Goal: Task Accomplishment & Management: Manage account settings

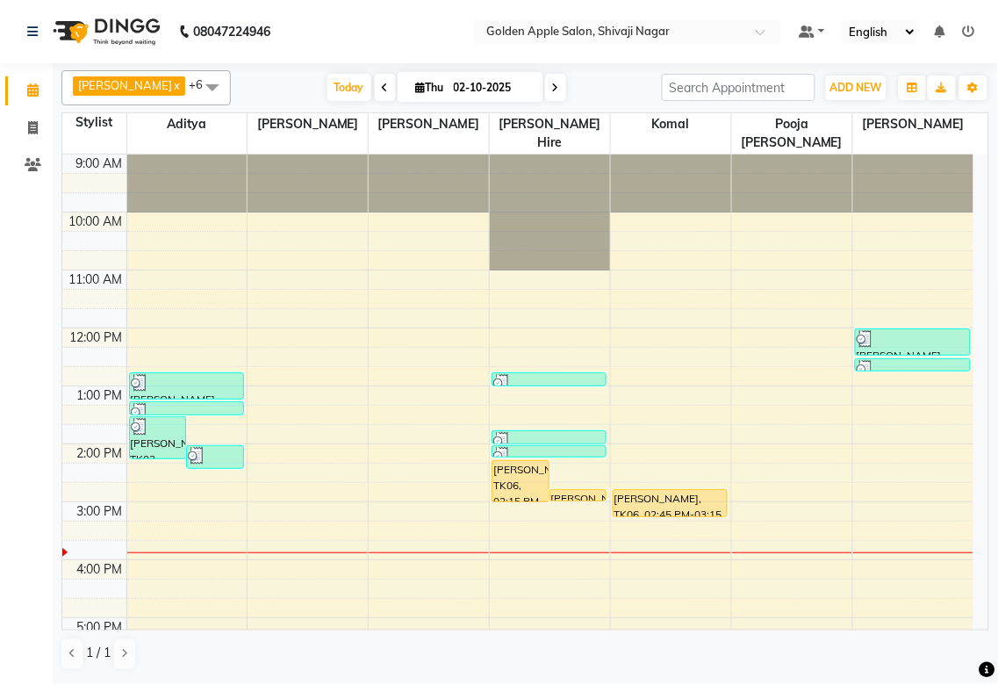
scroll to position [282, 0]
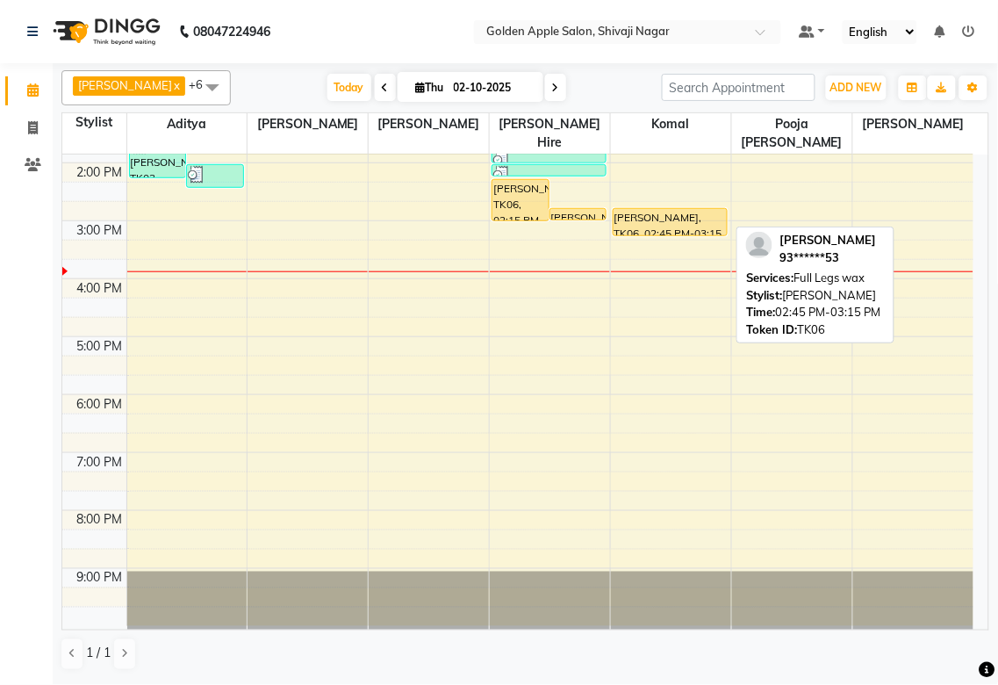
click at [668, 213] on div "[PERSON_NAME], TK06, 02:45 PM-03:15 PM, Full Legs wax" at bounding box center [670, 222] width 113 height 26
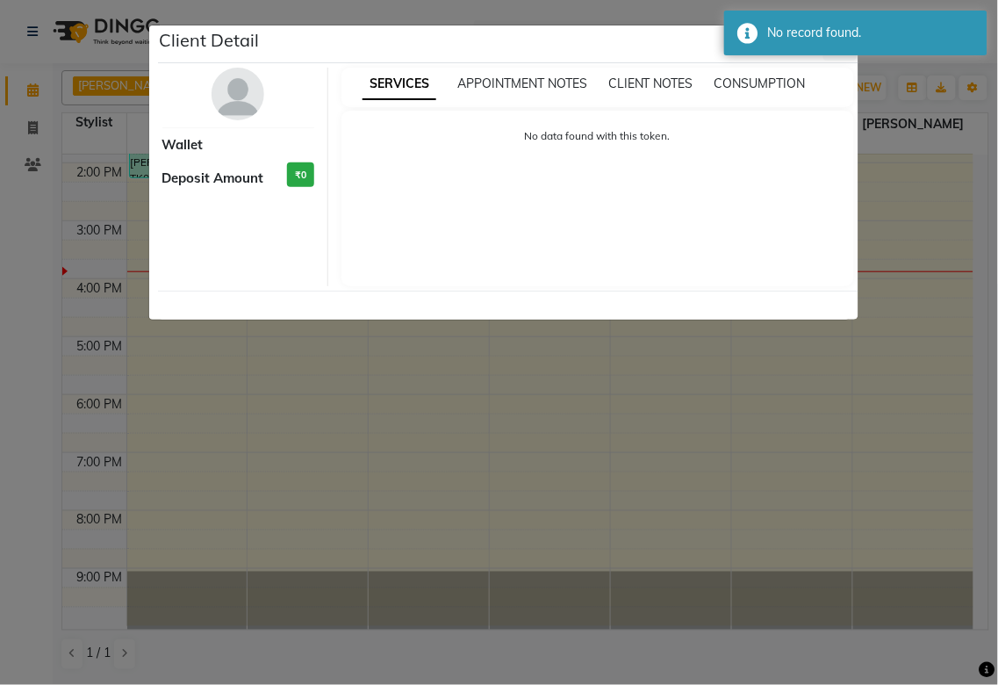
click at [880, 318] on ngb-modal-window "Client Detail Wallet Deposit Amount ₹0 SERVICES APPOINTMENT NOTES CLIENT NOTES …" at bounding box center [499, 342] width 998 height 685
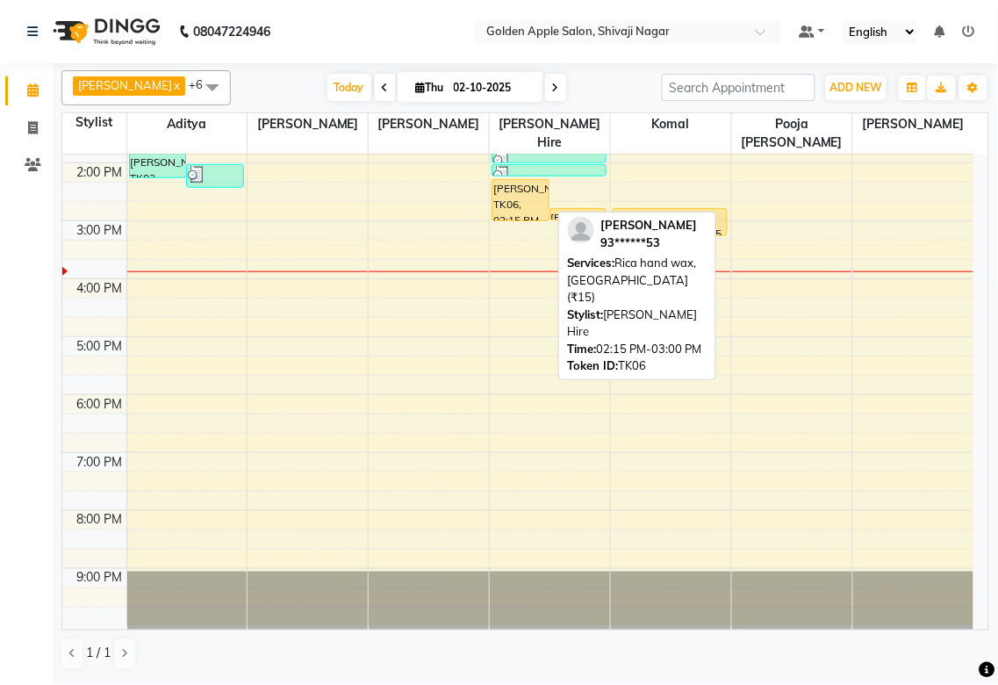
click at [502, 203] on div "[PERSON_NAME], TK06, 02:15 PM-03:00 PM, Rica hand wax,Chin (₹15)" at bounding box center [520, 200] width 56 height 40
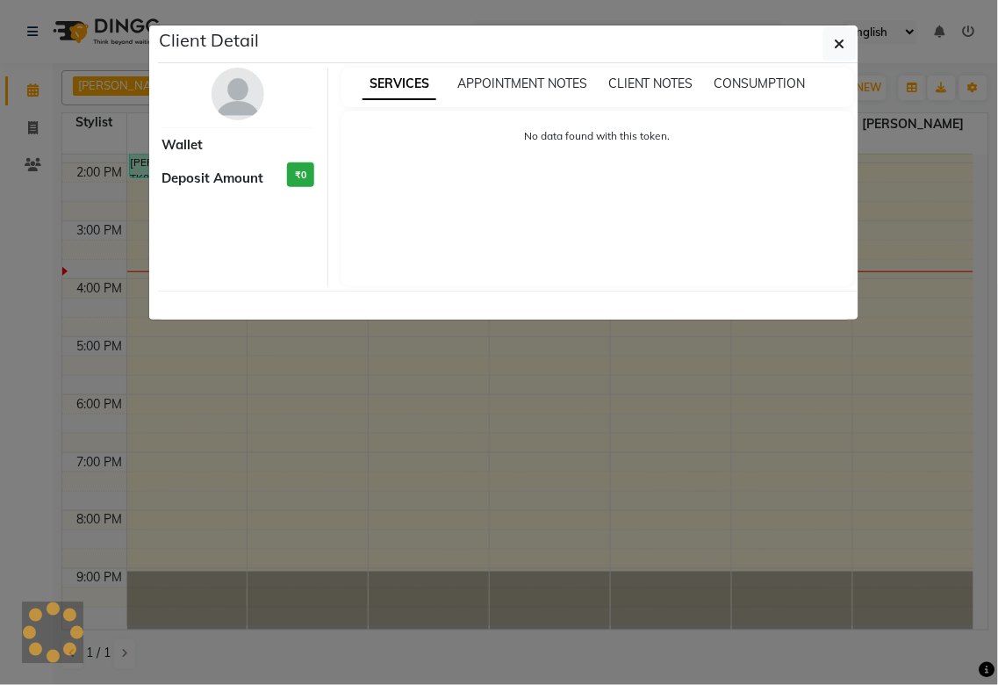
select select "1"
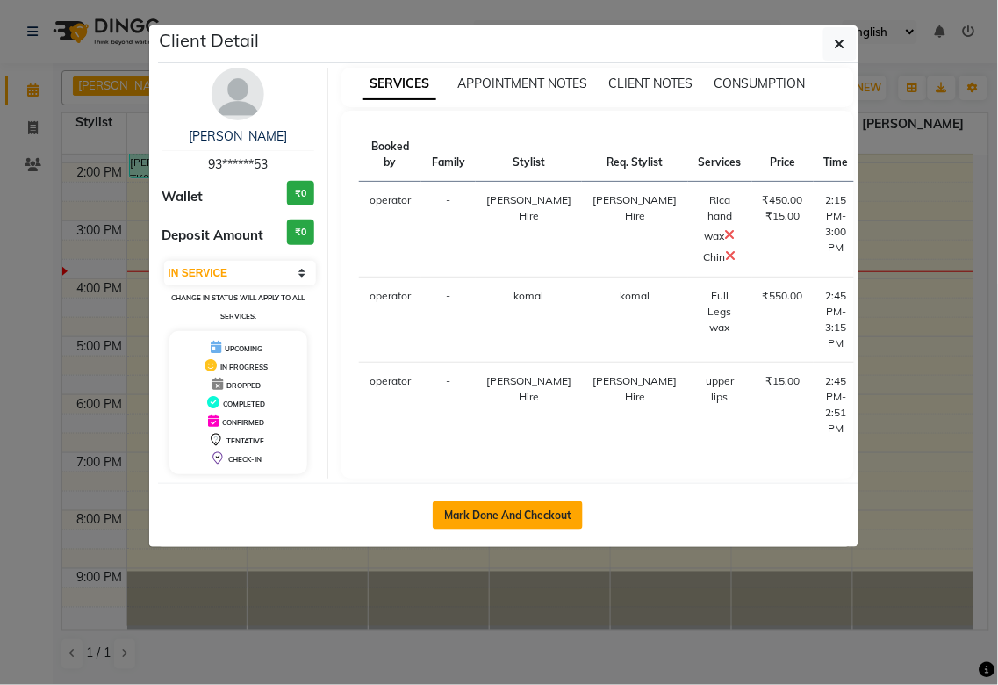
click at [483, 516] on button "Mark Done And Checkout" at bounding box center [508, 515] width 150 height 28
select select "6072"
select select "service"
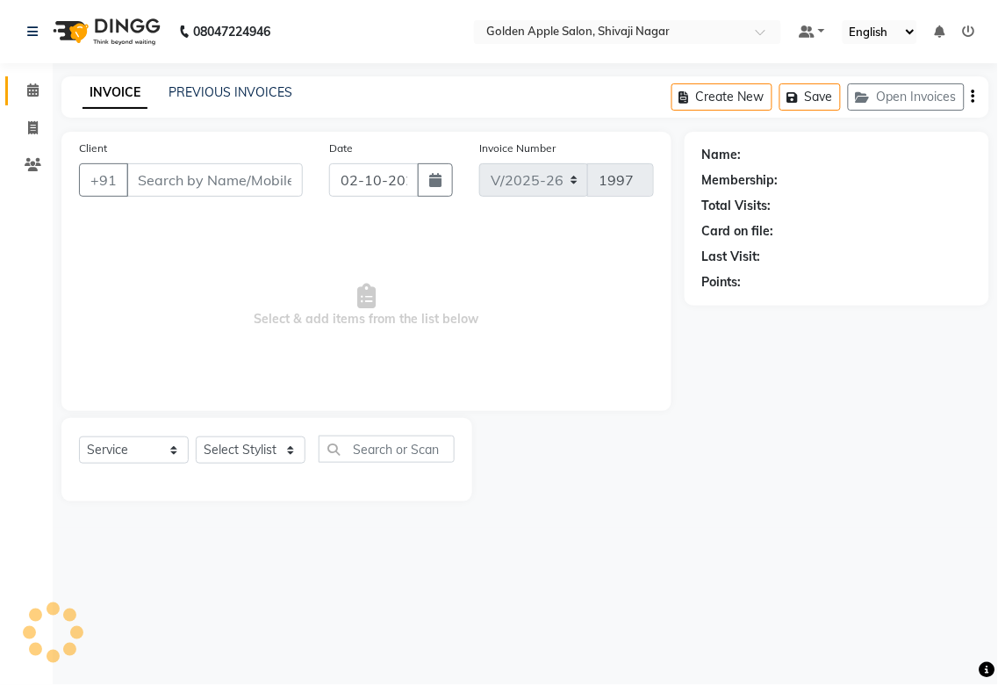
type input "93******53"
select select "92063"
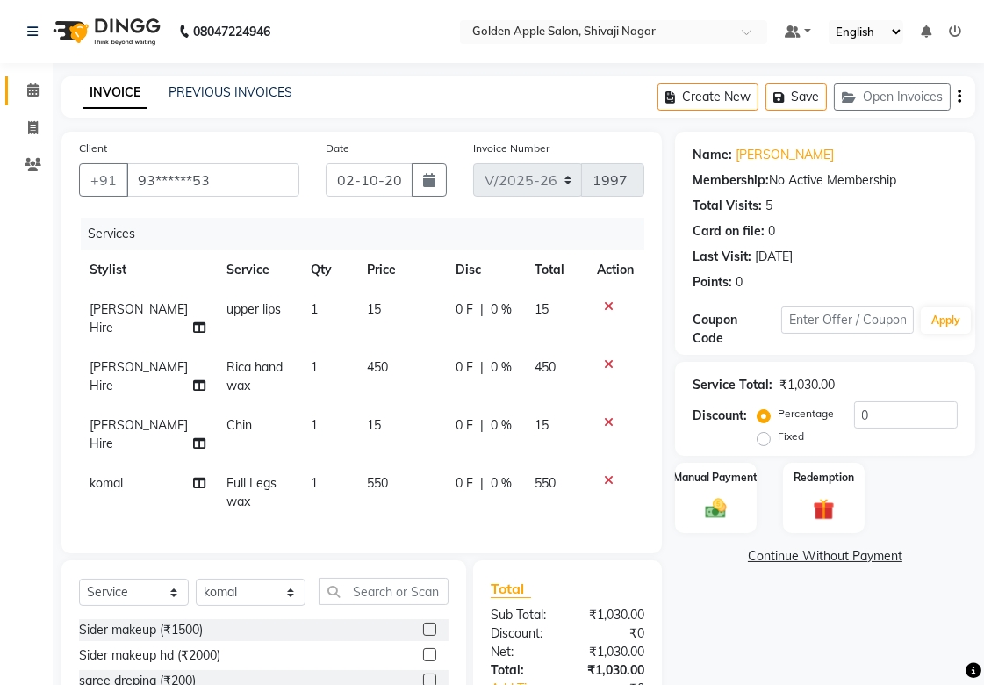
scroll to position [97, 0]
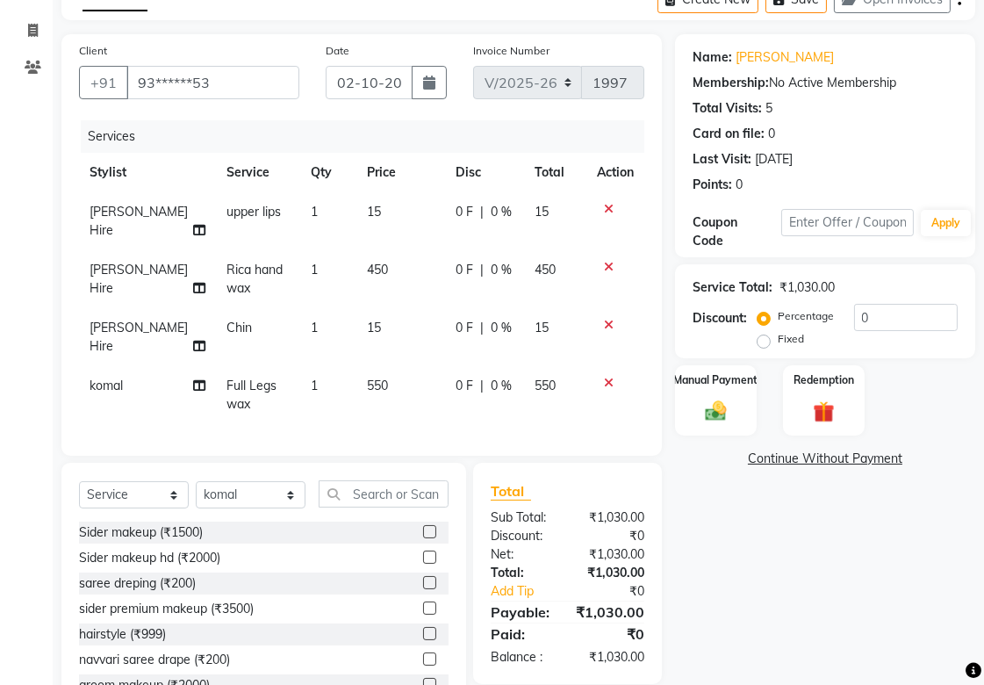
click at [608, 373] on td at bounding box center [615, 395] width 58 height 58
click at [607, 380] on icon at bounding box center [609, 383] width 10 height 12
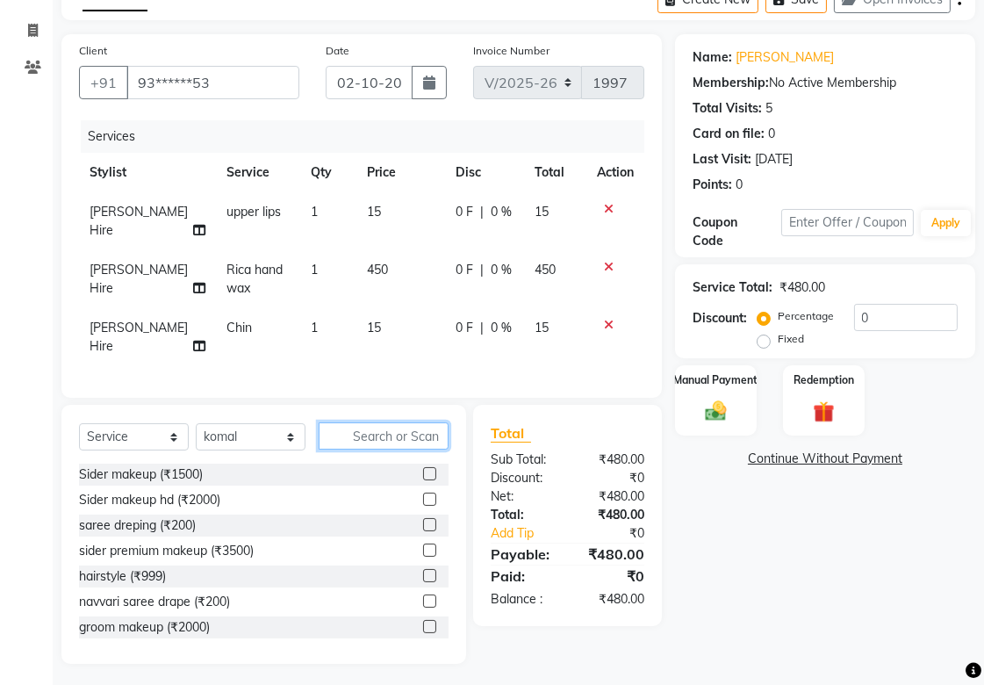
click at [364, 449] on input "text" at bounding box center [384, 435] width 130 height 27
type input "999"
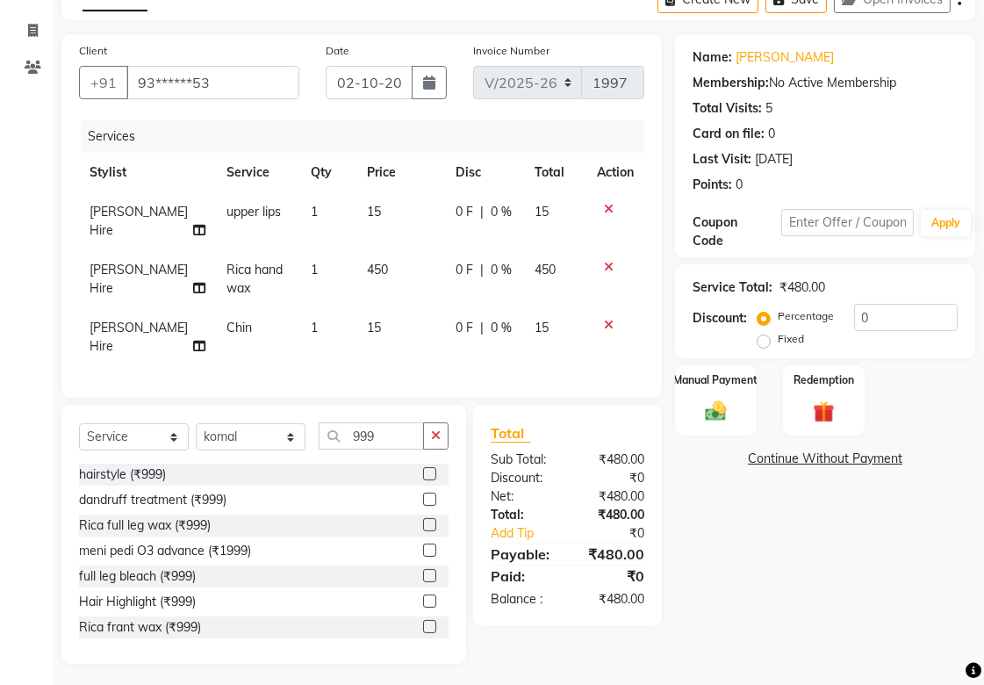
click at [423, 531] on label at bounding box center [429, 524] width 13 height 13
click at [423, 531] on input "checkbox" at bounding box center [428, 525] width 11 height 11
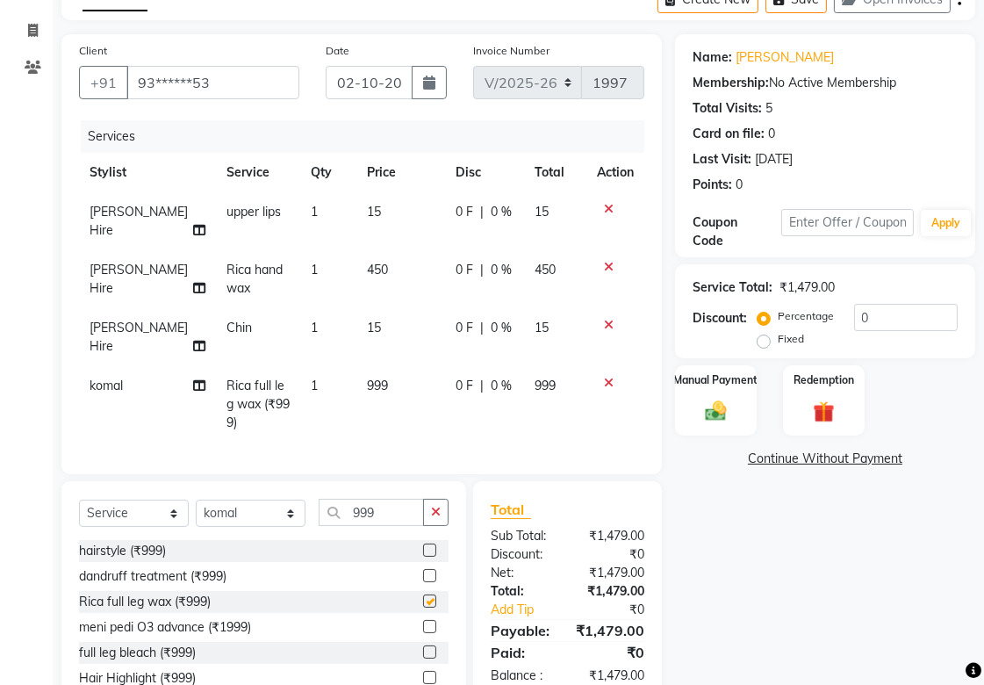
checkbox input "false"
click at [734, 399] on div "Manual Payment" at bounding box center [715, 400] width 85 height 74
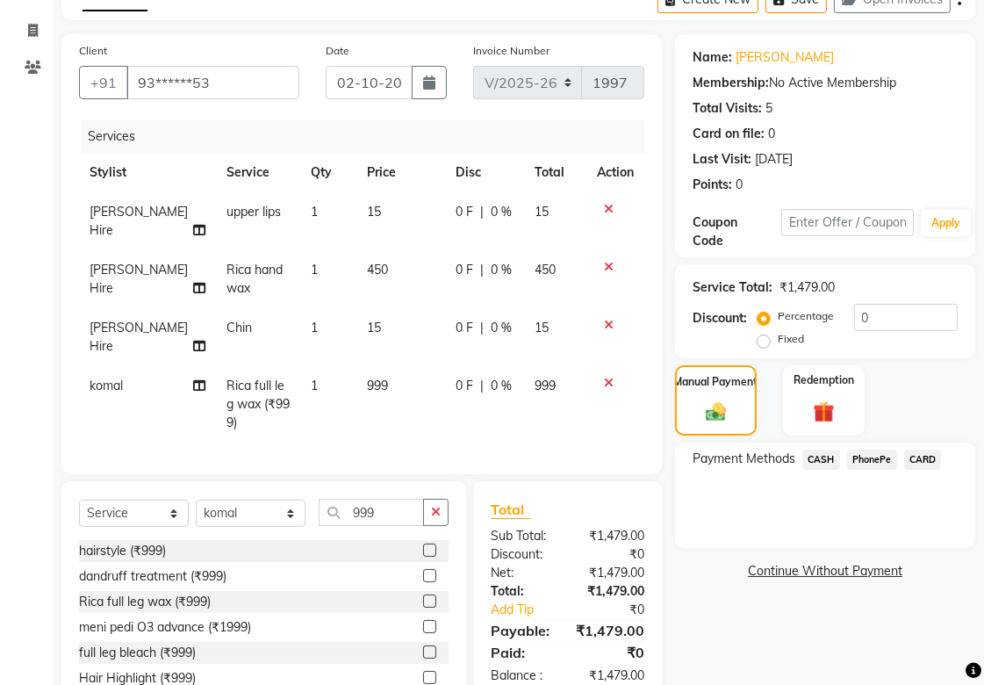
click at [858, 458] on span "PhonePe" at bounding box center [872, 459] width 50 height 20
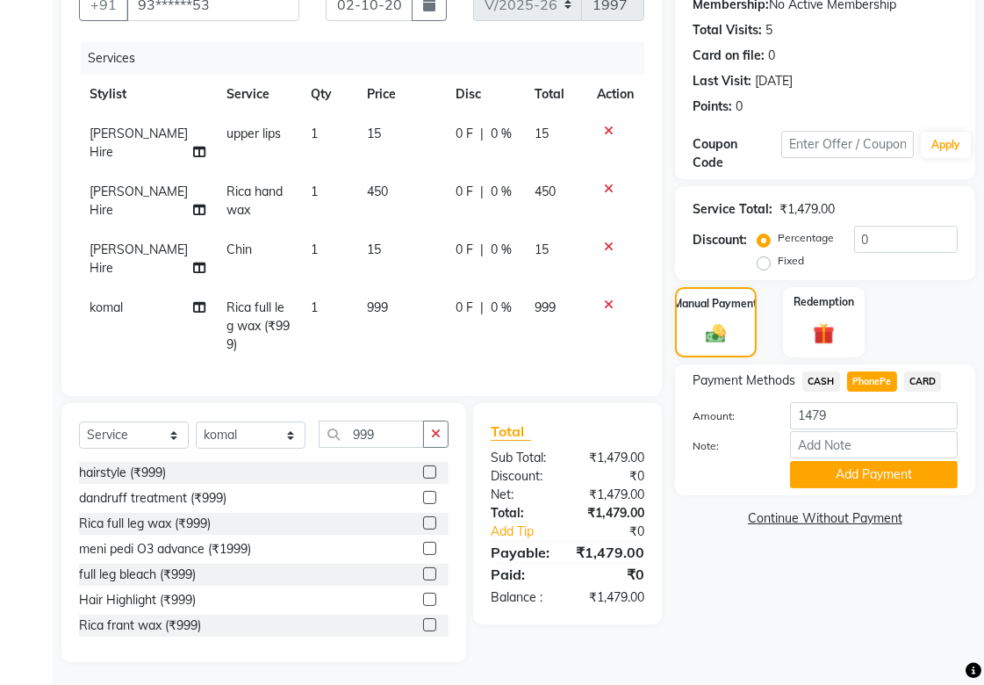
click at [830, 466] on button "Add Payment" at bounding box center [874, 474] width 168 height 27
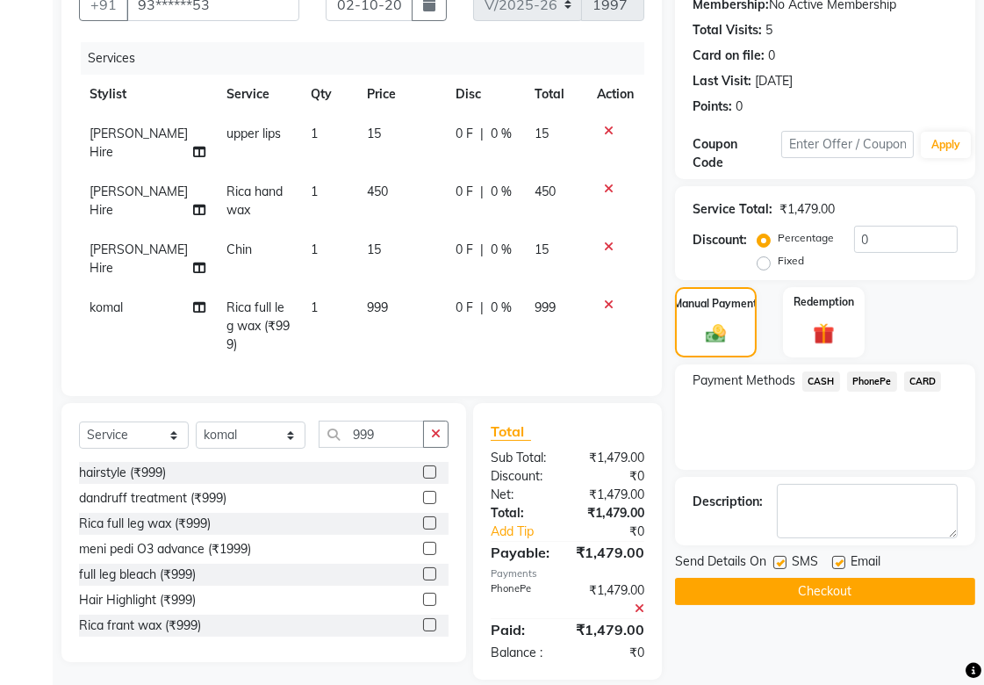
scroll to position [213, 0]
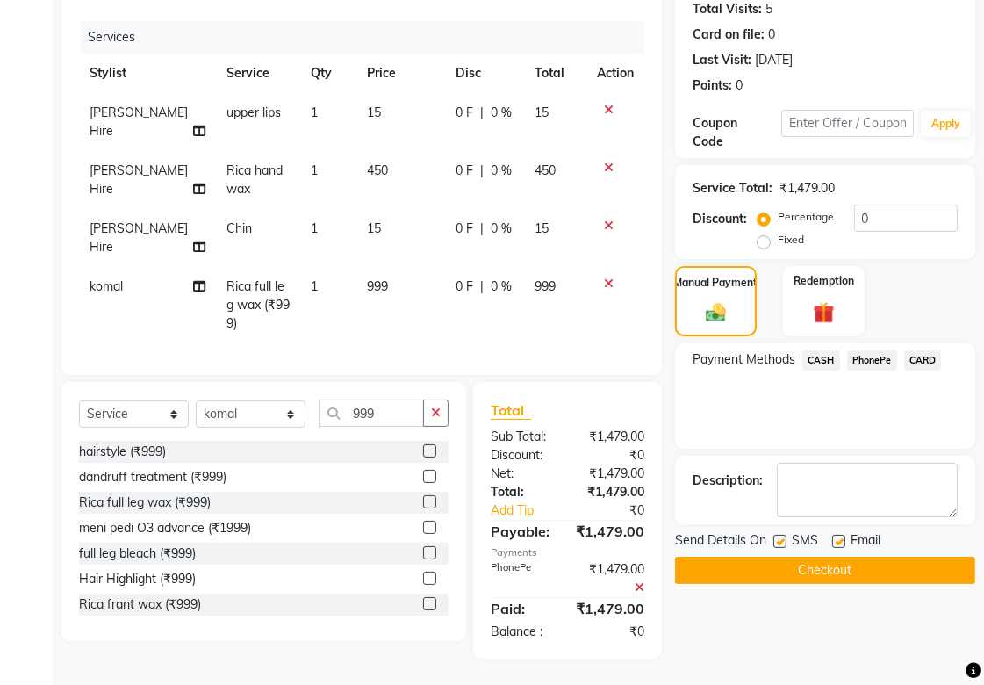
click at [775, 557] on button "Checkout" at bounding box center [825, 570] width 300 height 27
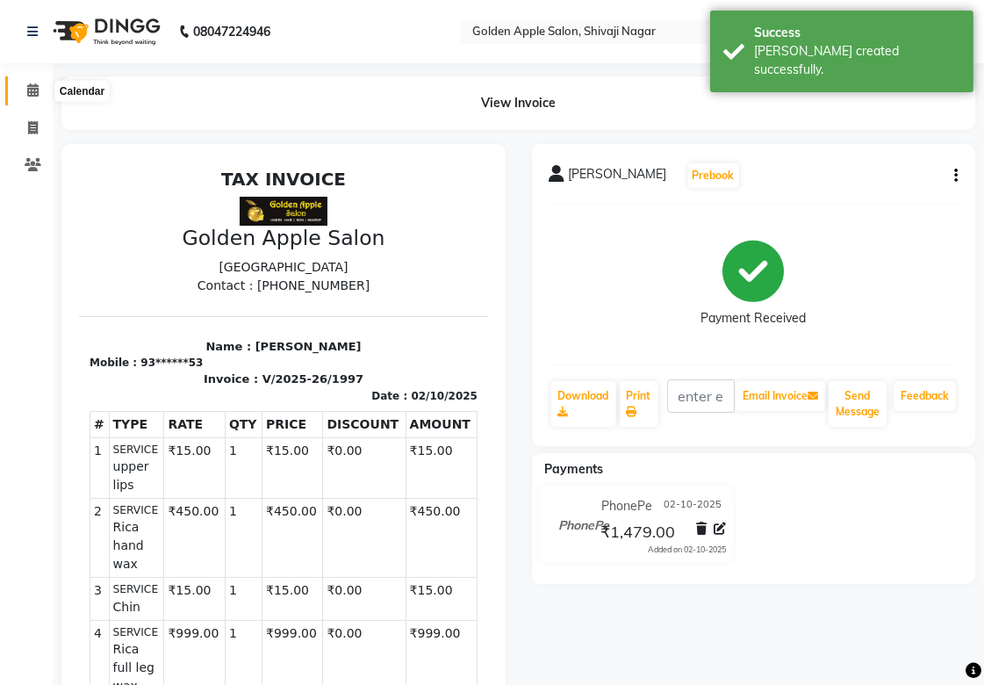
click at [37, 86] on icon at bounding box center [32, 89] width 11 height 13
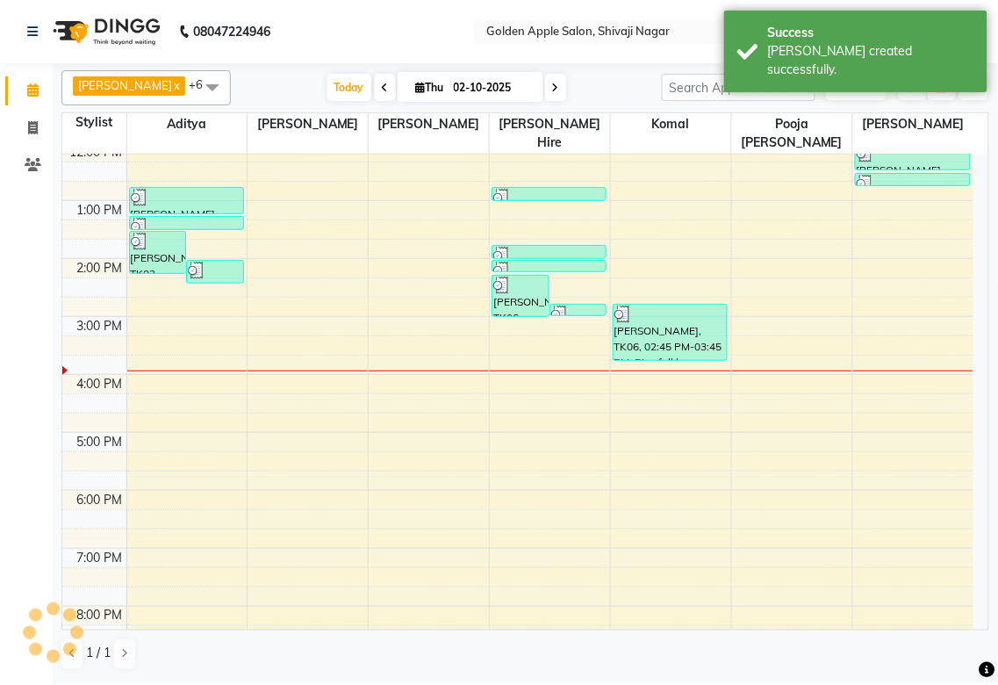
scroll to position [195, 0]
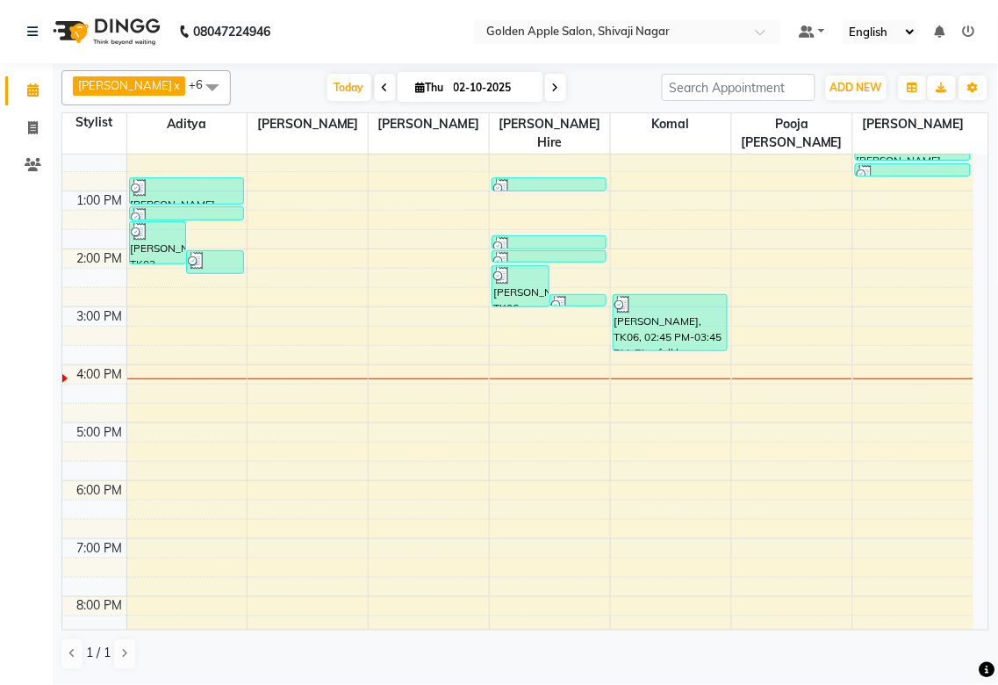
click at [629, 378] on div at bounding box center [671, 378] width 120 height 1
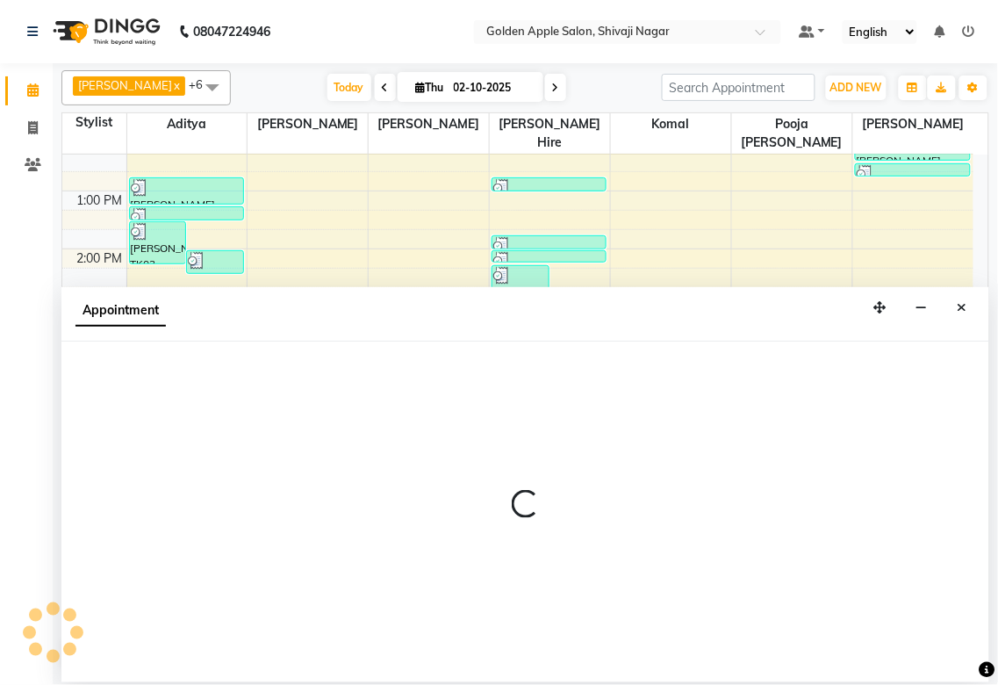
select select "92063"
select select "960"
select select "tentative"
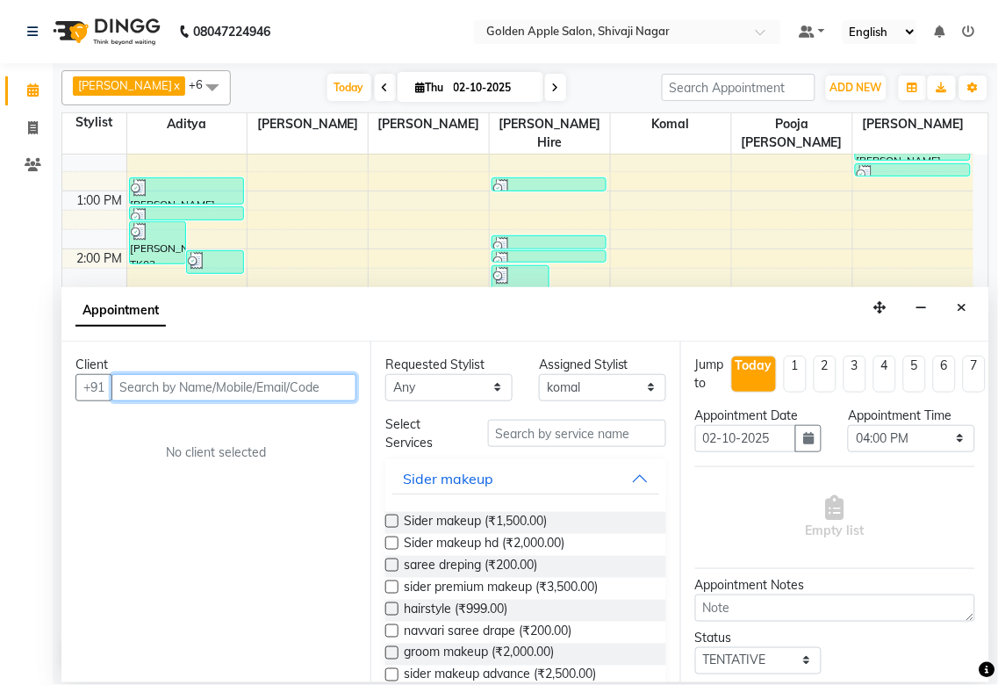
click at [194, 391] on input "text" at bounding box center [233, 387] width 245 height 27
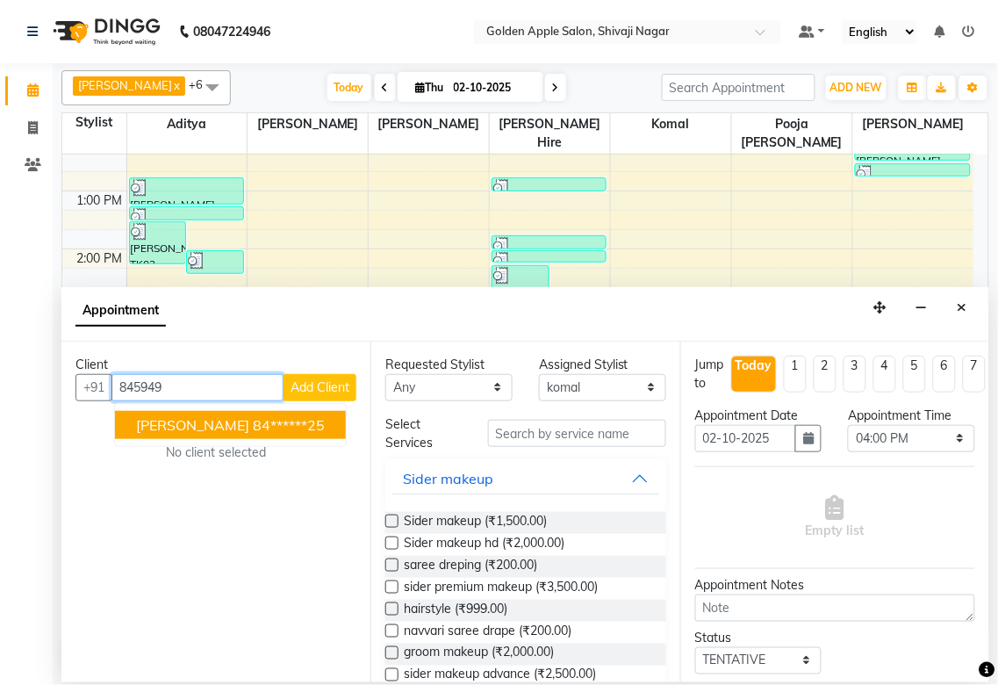
click at [241, 432] on span "[PERSON_NAME]" at bounding box center [192, 425] width 113 height 18
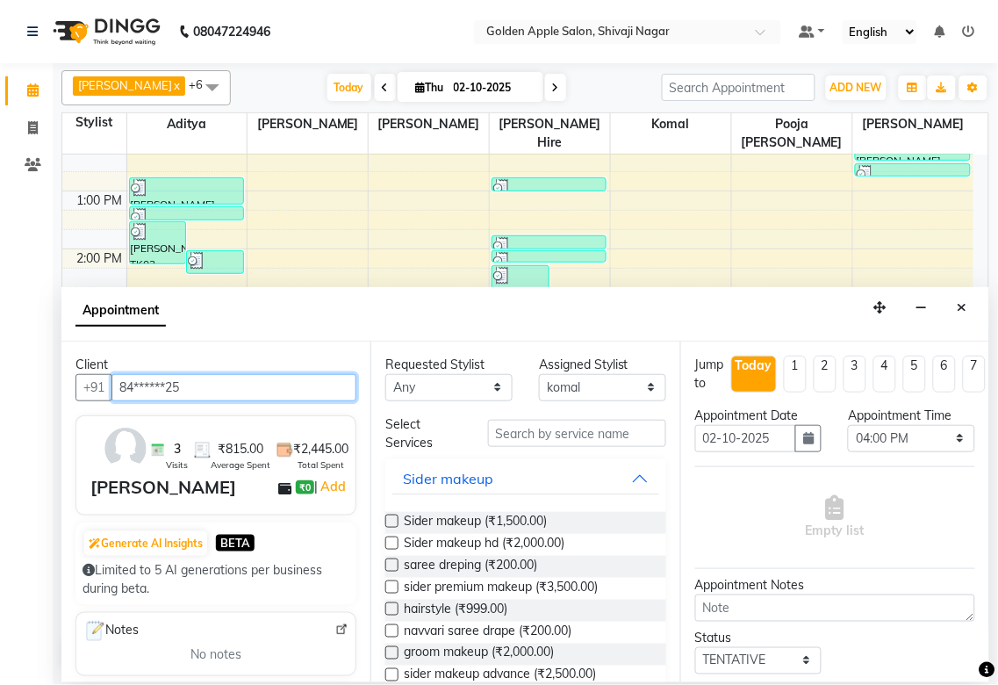
type input "84******25"
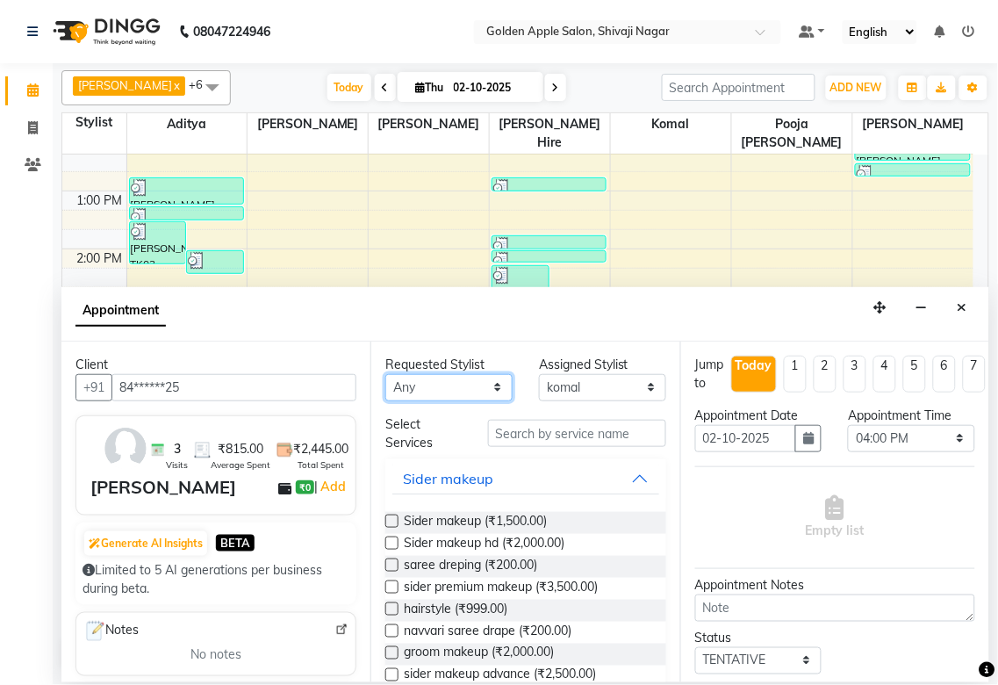
click at [445, 391] on select "Any [PERSON_NAME] ashwini [PERSON_NAME] Hire [PERSON_NAME] operator pooja [PERS…" at bounding box center [448, 387] width 127 height 27
select select "92063"
click at [385, 374] on select "Any [PERSON_NAME] ashwini [PERSON_NAME] Hire [PERSON_NAME] operator pooja [PERS…" at bounding box center [448, 387] width 127 height 27
click at [542, 428] on input "text" at bounding box center [577, 433] width 178 height 27
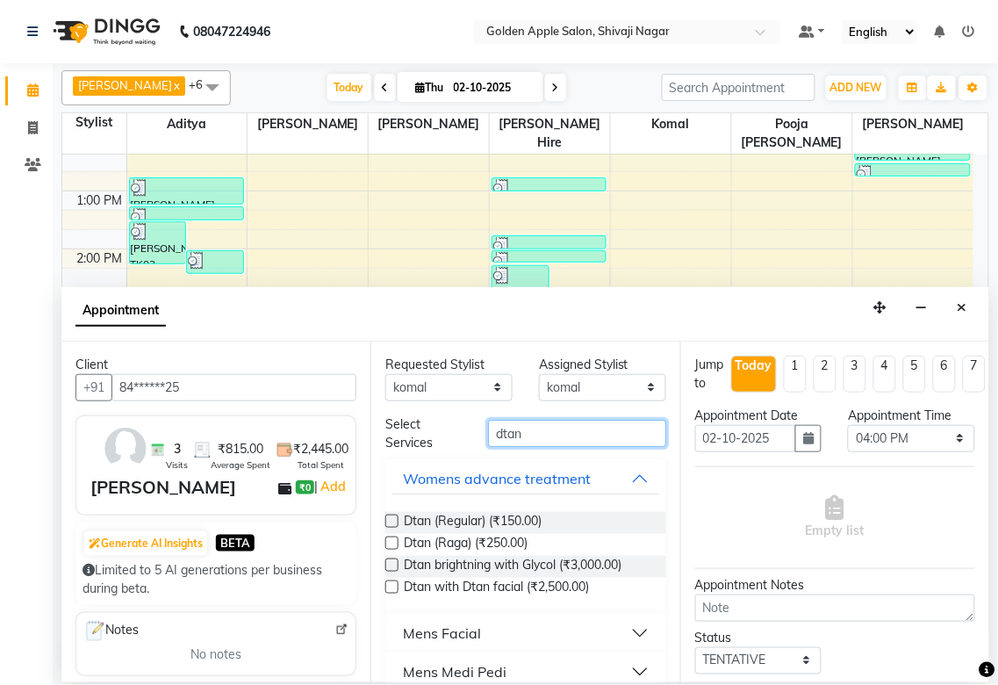
type input "dtan"
click at [391, 538] on label at bounding box center [391, 542] width 13 height 13
click at [391, 539] on input "checkbox" at bounding box center [390, 544] width 11 height 11
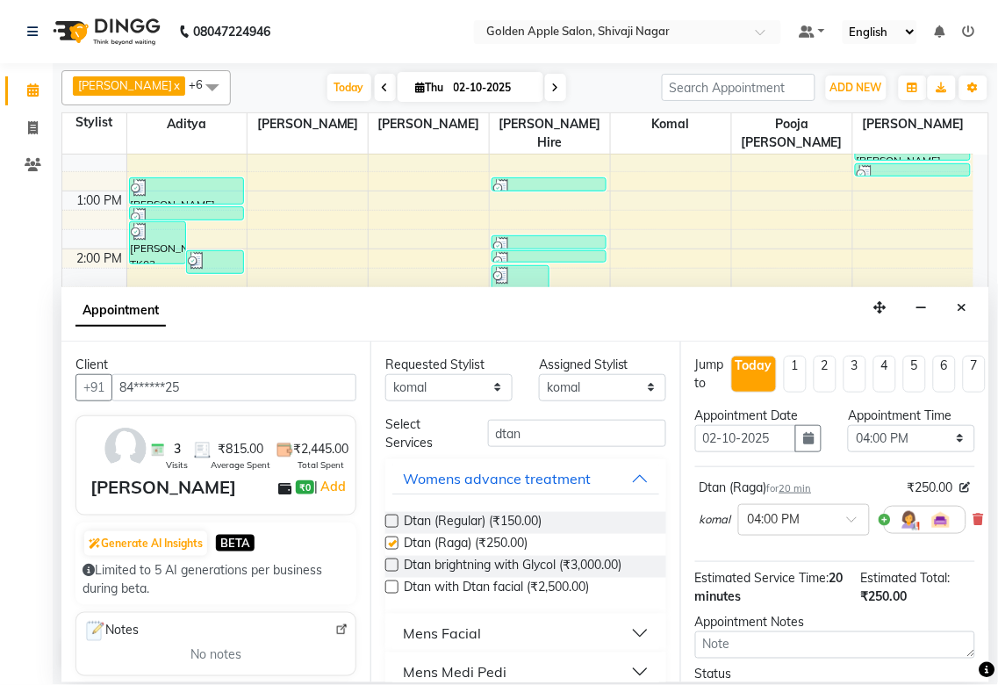
checkbox input "false"
click at [537, 442] on input "dtan" at bounding box center [577, 433] width 178 height 27
type input "d"
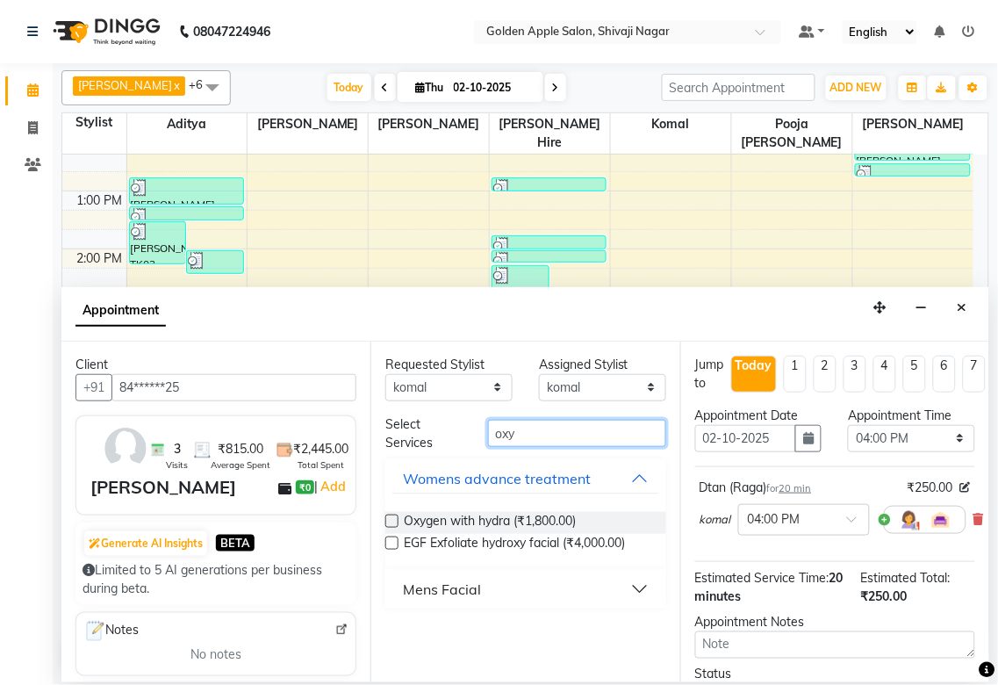
type input "oxy"
click at [387, 514] on label at bounding box center [391, 520] width 13 height 13
click at [387, 517] on input "checkbox" at bounding box center [390, 522] width 11 height 11
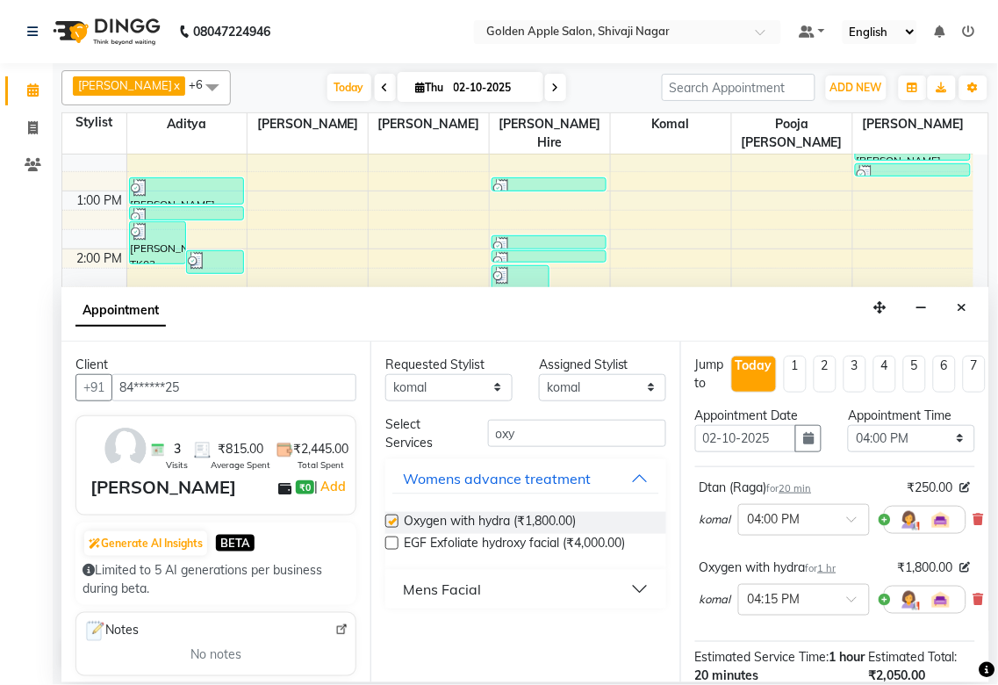
checkbox input "false"
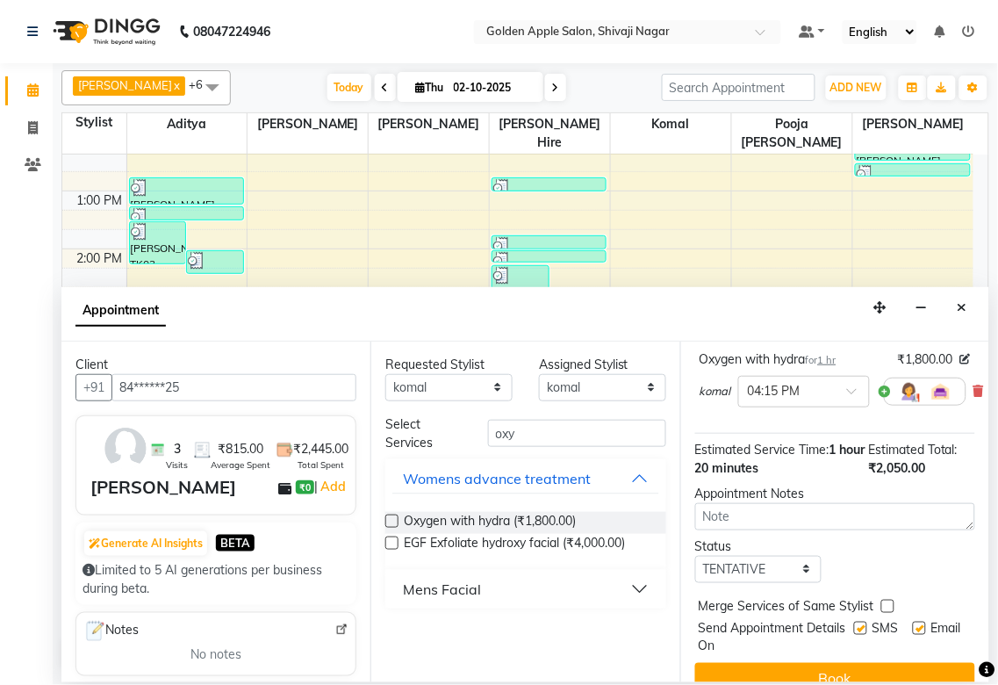
scroll to position [249, 0]
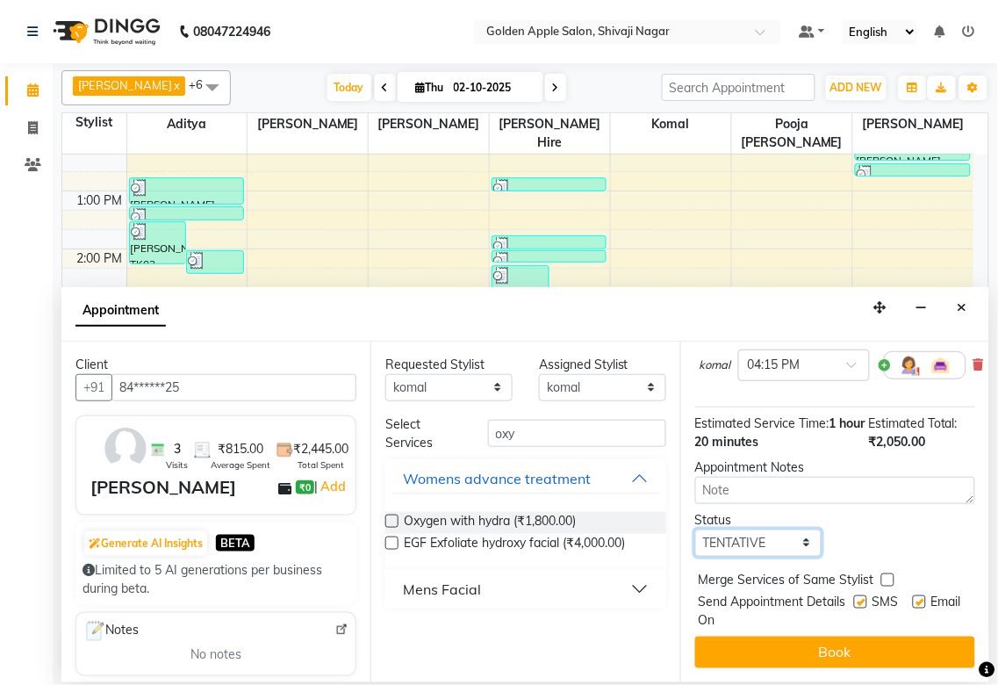
click at [784, 529] on select "Select TENTATIVE CONFIRM CHECK-IN UPCOMING" at bounding box center [758, 542] width 127 height 27
select select "confirm booking"
click at [695, 529] on select "Select TENTATIVE CONFIRM CHECK-IN UPCOMING" at bounding box center [758, 542] width 127 height 27
click at [854, 593] on div "SMS" at bounding box center [883, 611] width 59 height 37
click at [854, 595] on label at bounding box center [860, 601] width 13 height 13
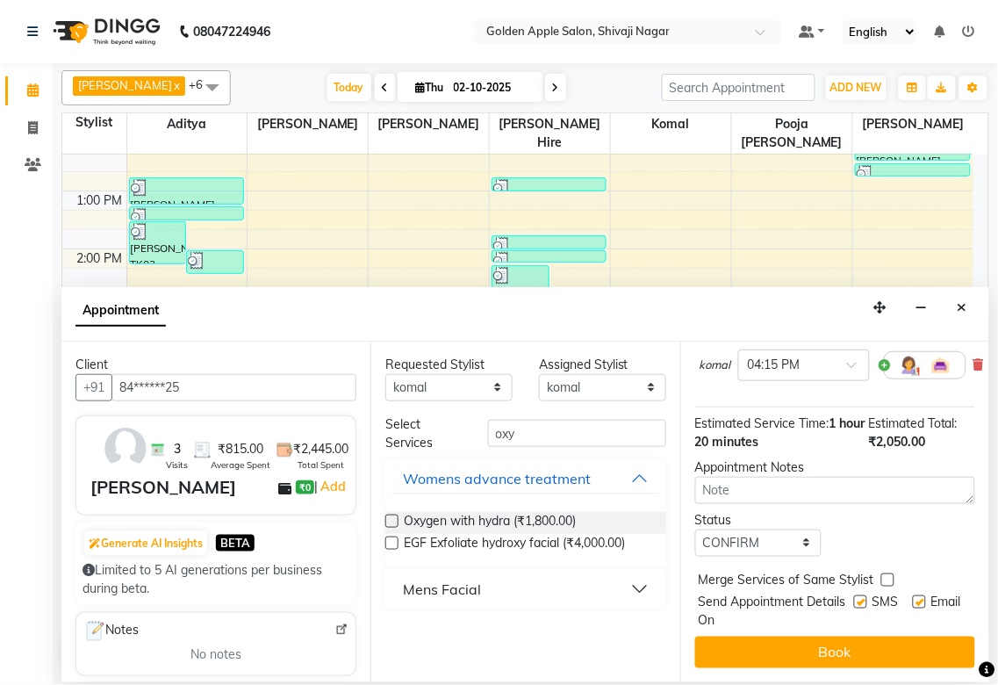
click at [854, 598] on input "checkbox" at bounding box center [859, 603] width 11 height 11
checkbox input "false"
click at [913, 595] on label at bounding box center [919, 601] width 13 height 13
click at [913, 598] on input "checkbox" at bounding box center [918, 603] width 11 height 11
checkbox input "false"
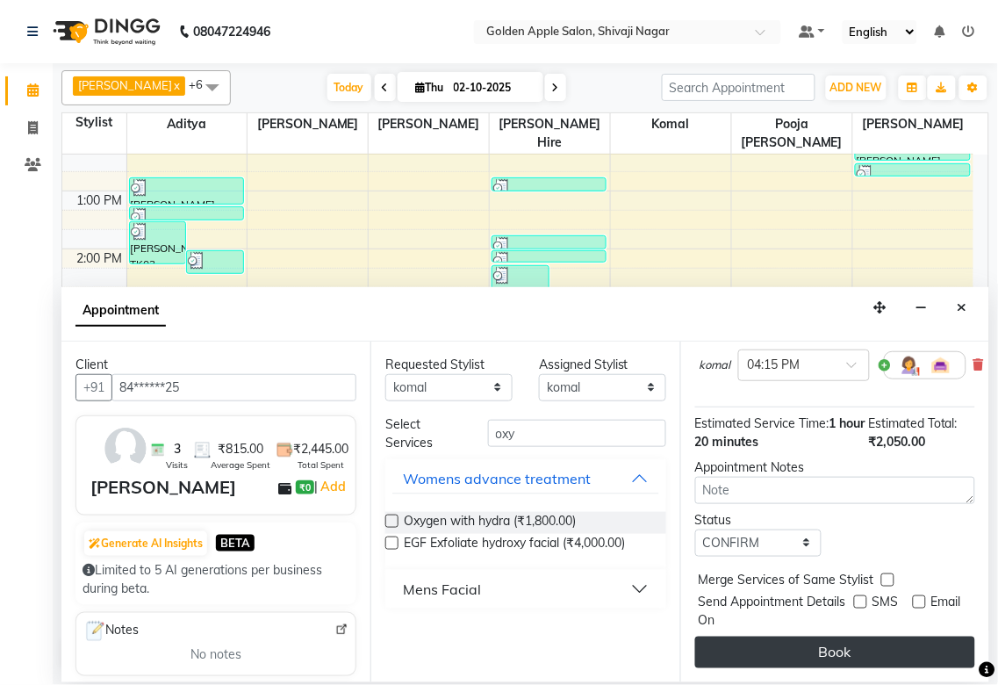
click at [870, 636] on button "Book" at bounding box center [835, 652] width 280 height 32
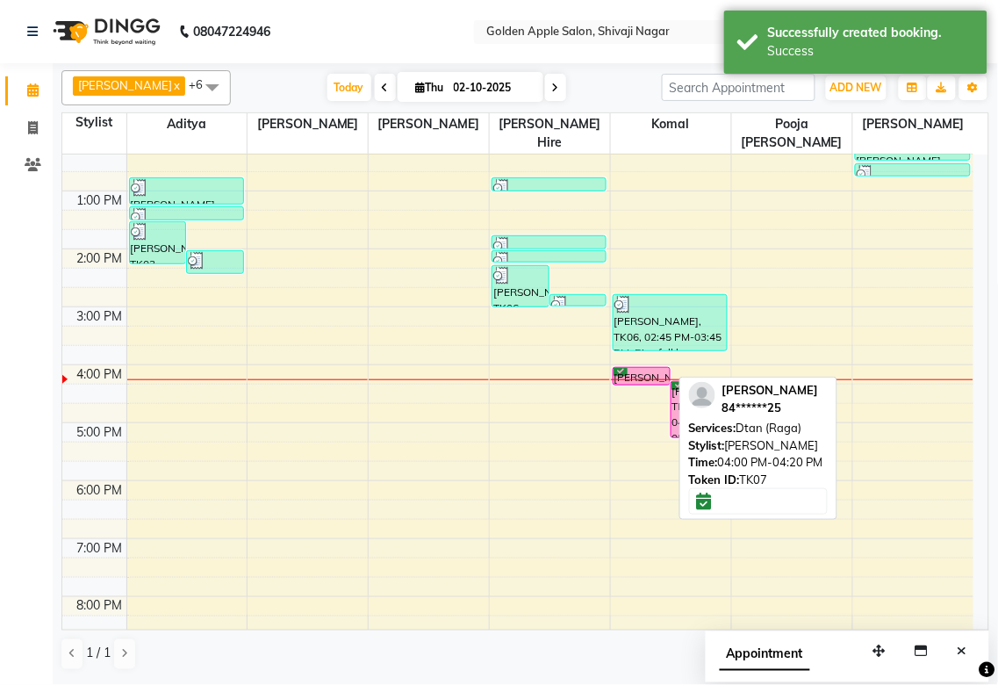
click at [656, 373] on div "[PERSON_NAME], TK07, 04:00 PM-04:20 PM, Dtan (Raga)" at bounding box center [642, 376] width 56 height 17
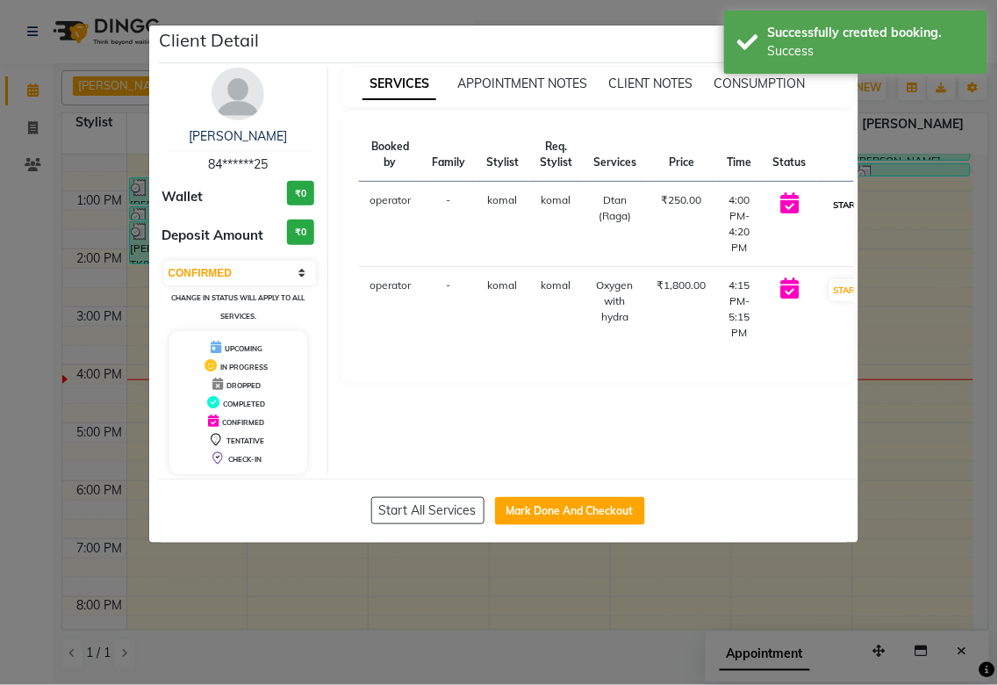
click at [830, 202] on button "START" at bounding box center [848, 205] width 36 height 22
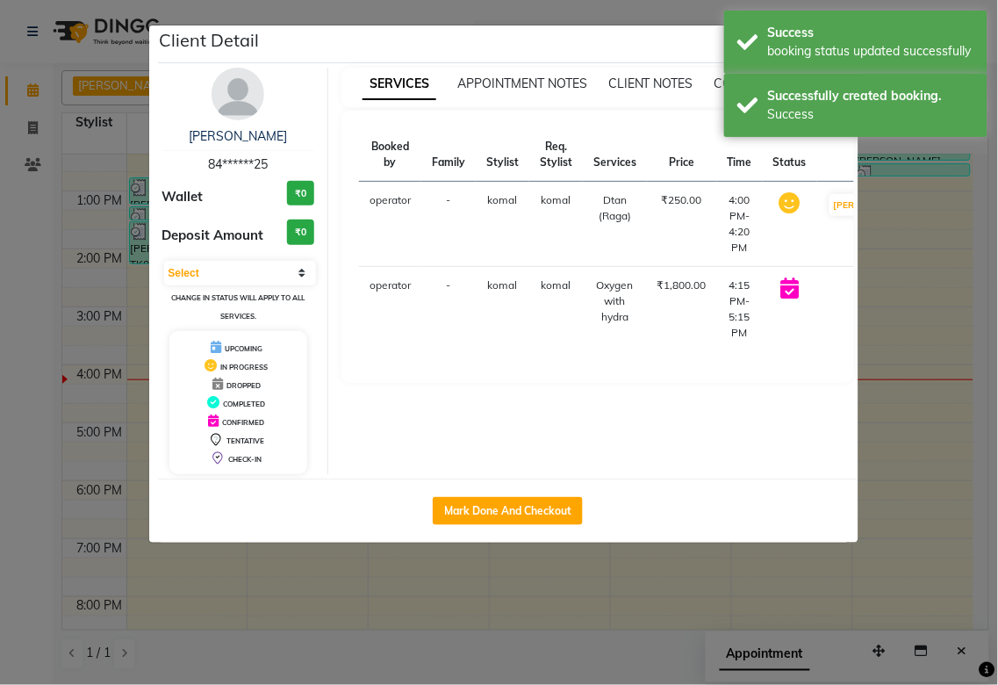
click at [853, 292] on button "START" at bounding box center [871, 290] width 36 height 22
select select "1"
click at [911, 307] on ngb-modal-window "Client Detail [PERSON_NAME] 84******25 Wallet ₹0 Deposit Amount ₹0 Select IN SE…" at bounding box center [499, 342] width 998 height 685
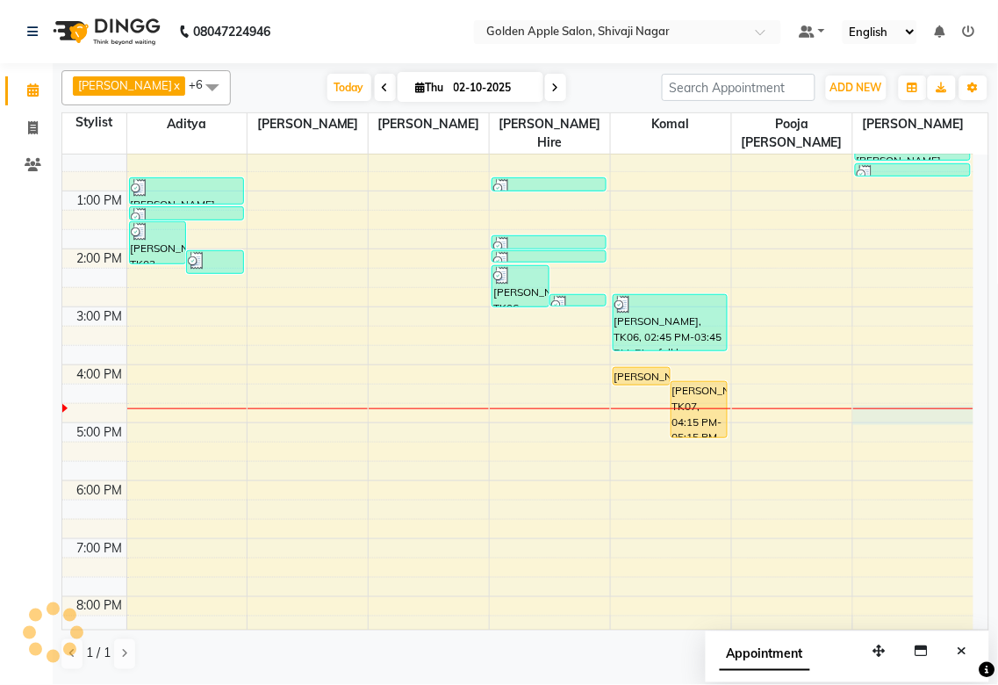
click at [856, 411] on div "9:00 AM 10:00 AM 11:00 AM 12:00 PM 1:00 PM 2:00 PM 3:00 PM 4:00 PM 5:00 PM 6:00…" at bounding box center [517, 336] width 911 height 752
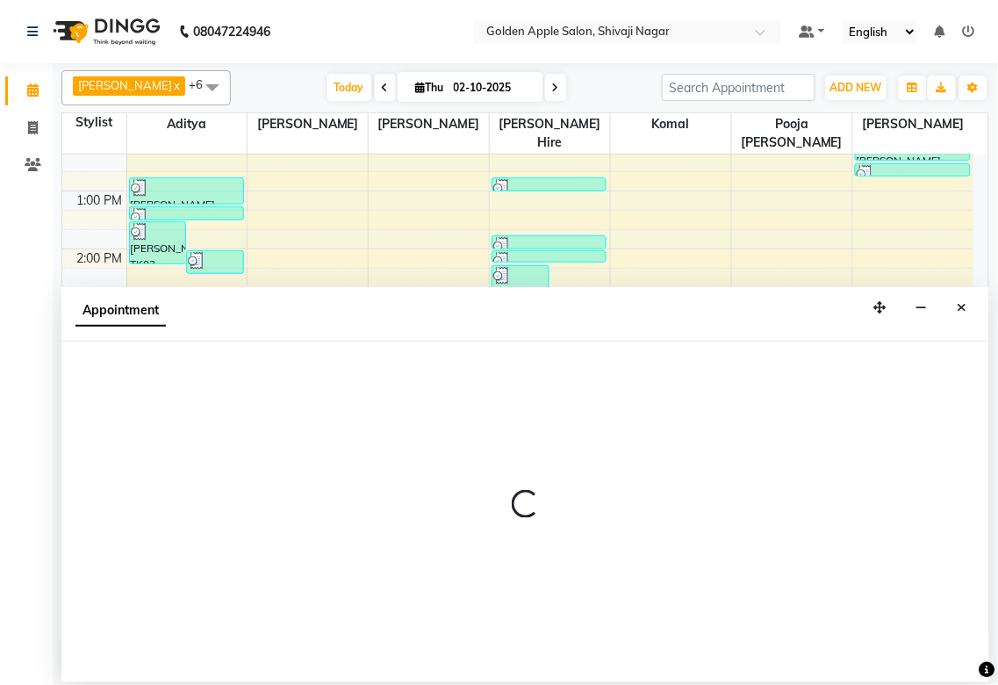
select select "87745"
select select "1005"
select select "tentative"
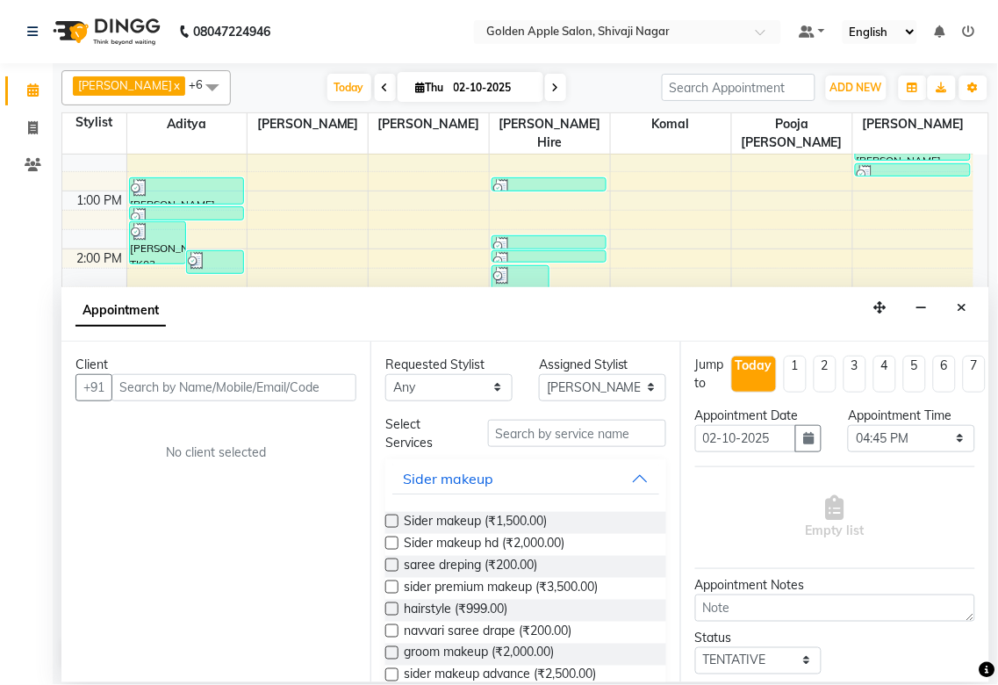
click at [338, 391] on input "text" at bounding box center [233, 387] width 245 height 27
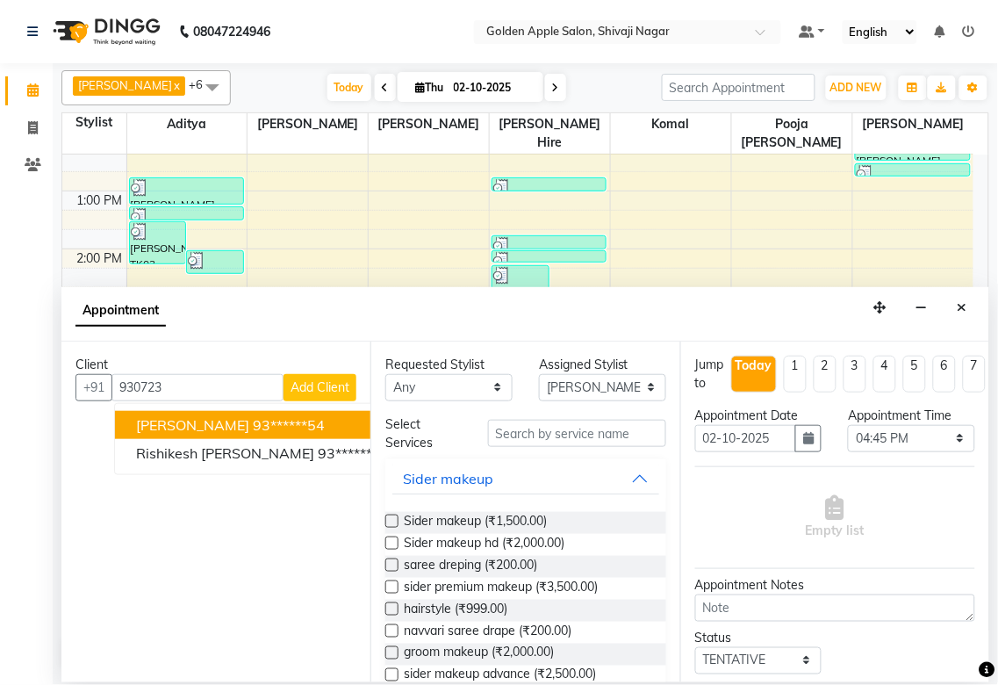
click at [233, 423] on span "[PERSON_NAME]" at bounding box center [192, 425] width 113 height 18
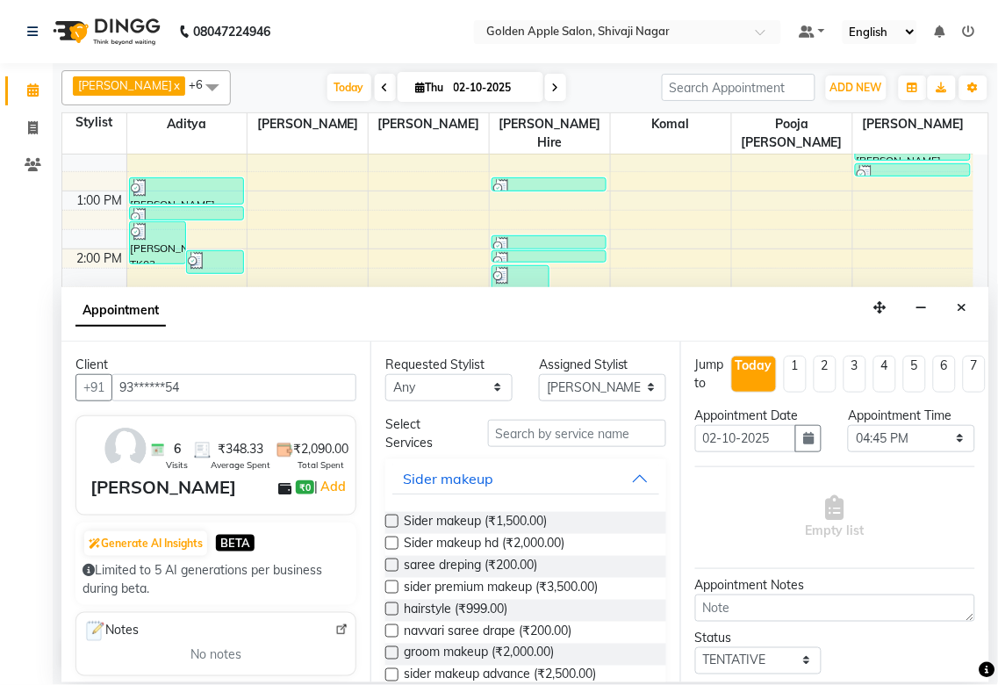
type input "93******54"
click at [454, 387] on select "Any [PERSON_NAME] ashwini [PERSON_NAME] Hire [PERSON_NAME] operator pooja [PERS…" at bounding box center [448, 387] width 127 height 27
select select "87745"
click at [385, 374] on select "Any [PERSON_NAME] ashwini [PERSON_NAME] Hire [PERSON_NAME] operator pooja [PERS…" at bounding box center [448, 387] width 127 height 27
click at [513, 435] on input "text" at bounding box center [577, 433] width 178 height 27
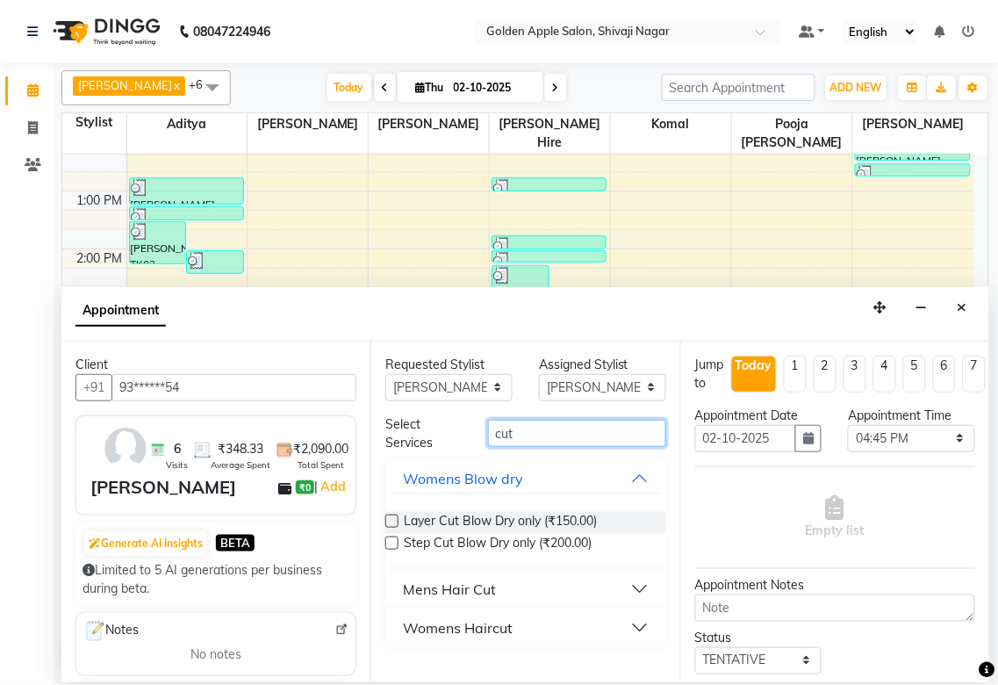
type input "cut"
click at [403, 581] on div "Mens Hair Cut" at bounding box center [449, 588] width 93 height 21
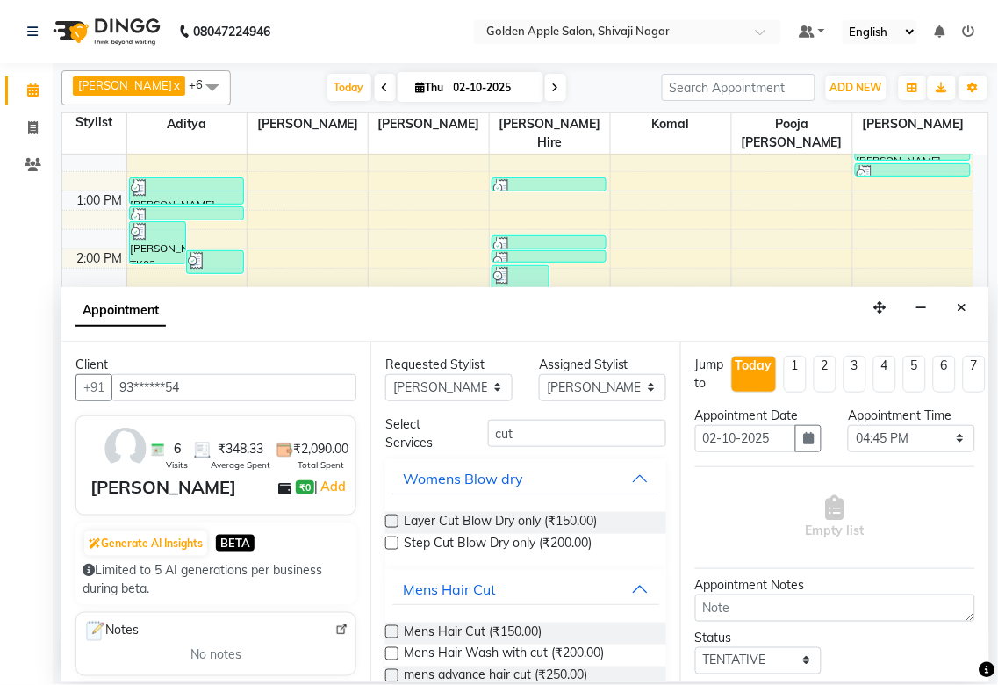
click at [389, 629] on label at bounding box center [391, 631] width 13 height 13
click at [389, 629] on input "checkbox" at bounding box center [390, 633] width 11 height 11
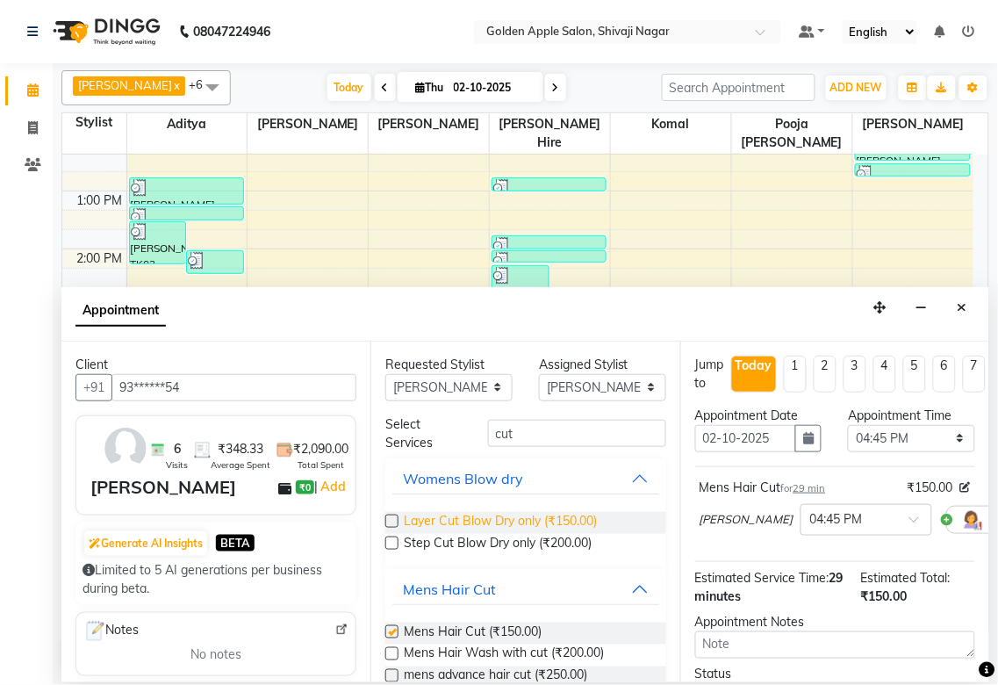
checkbox input "false"
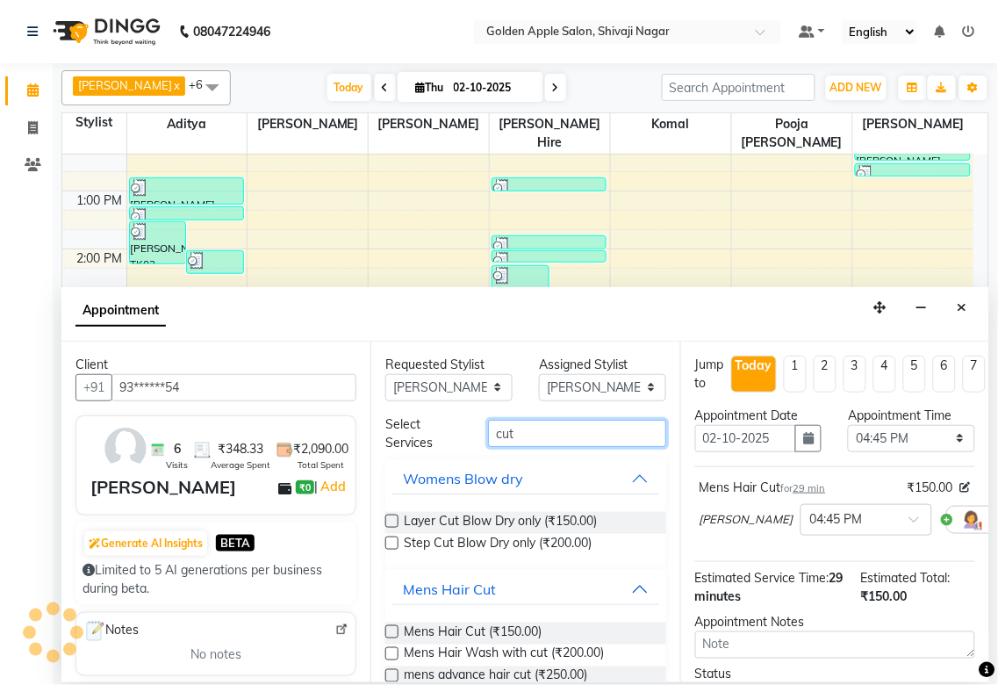
click at [510, 431] on input "cut" at bounding box center [577, 433] width 178 height 27
type input "c"
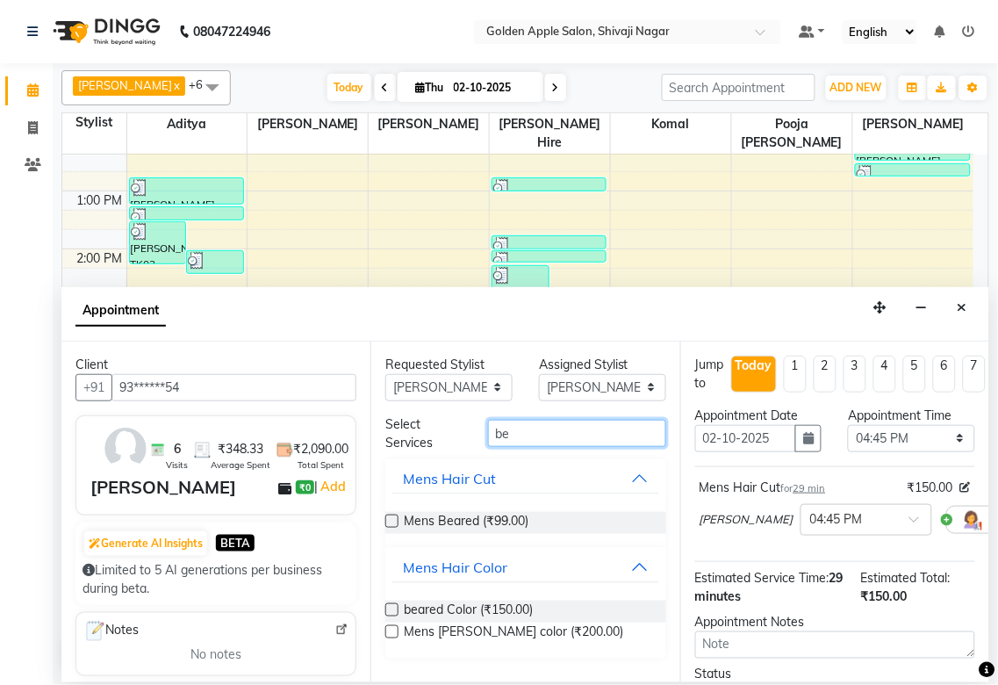
type input "be"
click at [392, 524] on label at bounding box center [391, 520] width 13 height 13
click at [392, 524] on input "checkbox" at bounding box center [390, 522] width 11 height 11
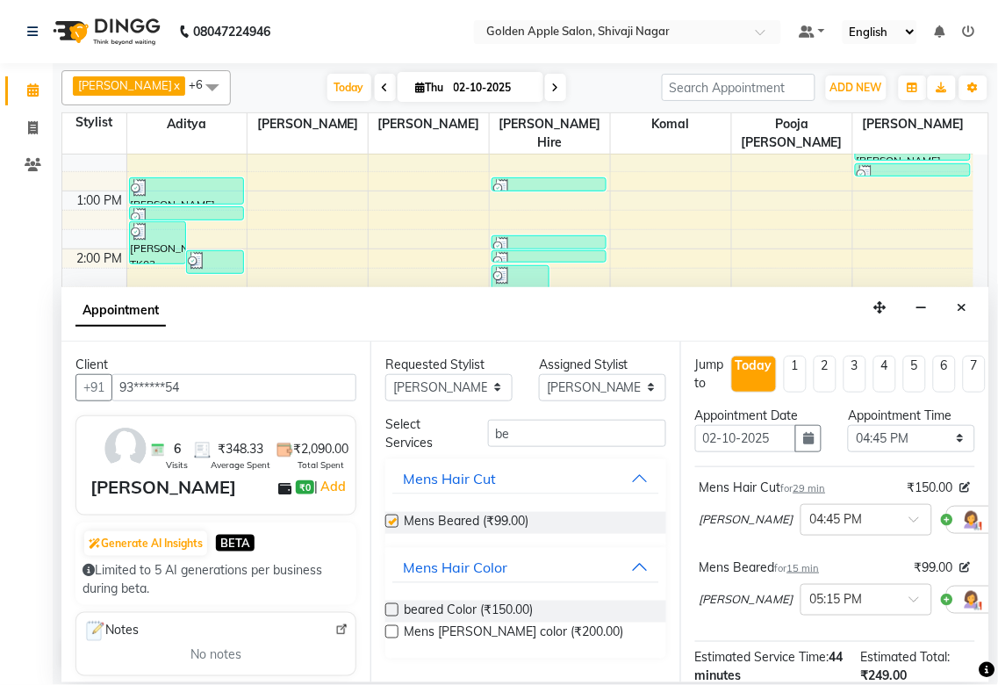
checkbox input "false"
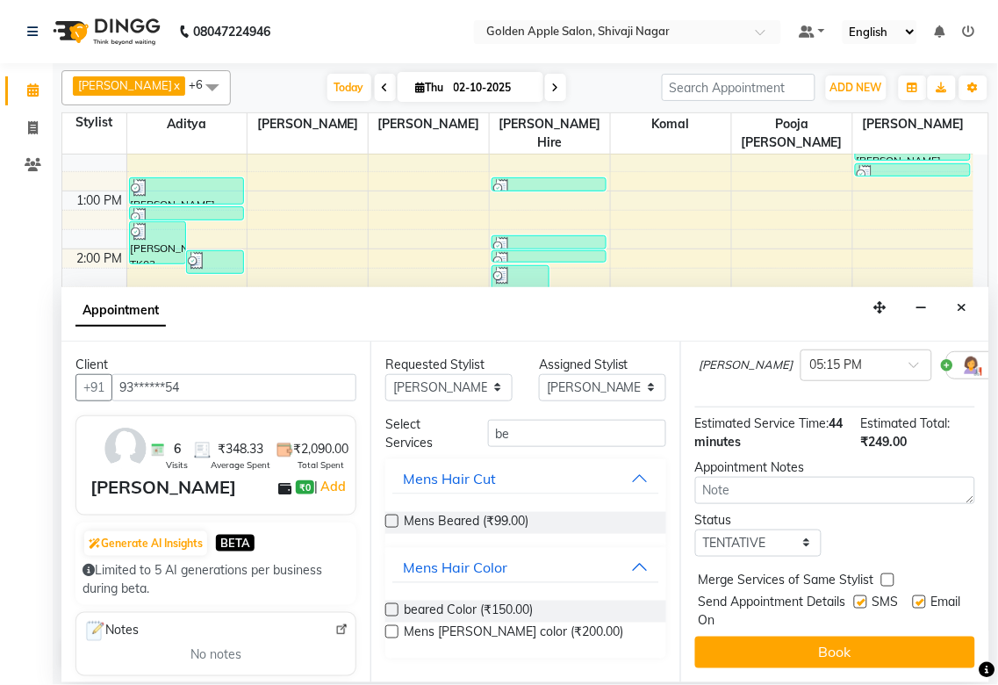
scroll to position [255, 0]
click at [777, 529] on select "Select TENTATIVE CONFIRM CHECK-IN UPCOMING" at bounding box center [758, 542] width 127 height 27
select select "confirm booking"
click at [695, 529] on select "Select TENTATIVE CONFIRM CHECK-IN UPCOMING" at bounding box center [758, 542] width 127 height 27
click at [837, 593] on div "Send Appointment Details On SMS Email" at bounding box center [837, 611] width 277 height 37
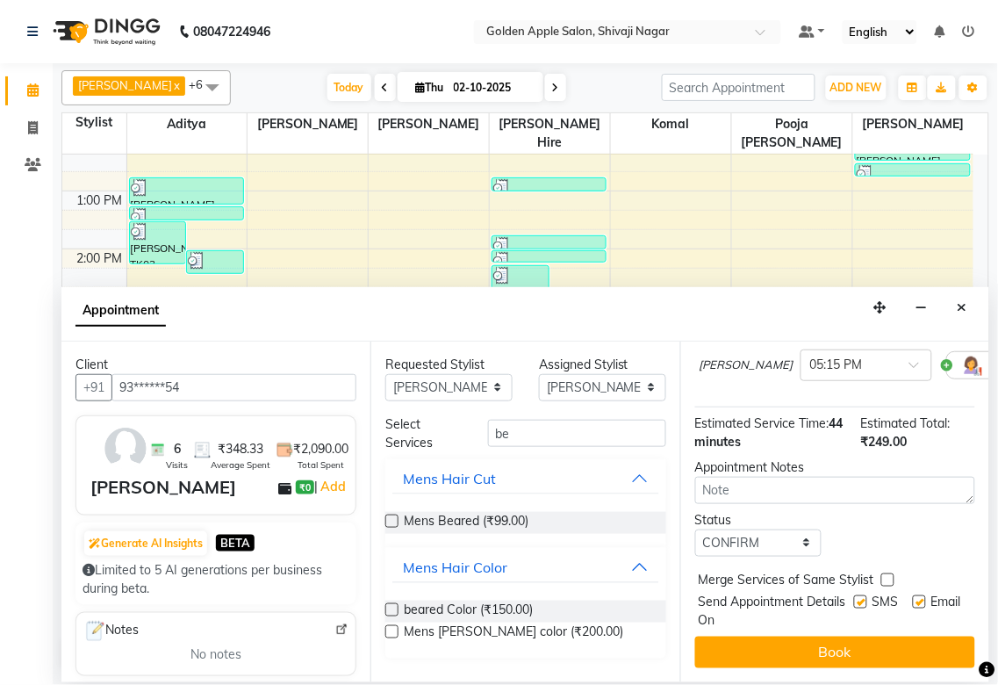
click at [854, 595] on label at bounding box center [860, 601] width 13 height 13
click at [854, 598] on input "checkbox" at bounding box center [859, 603] width 11 height 11
checkbox input "false"
click at [913, 595] on label at bounding box center [919, 601] width 13 height 13
click at [913, 598] on input "checkbox" at bounding box center [918, 603] width 11 height 11
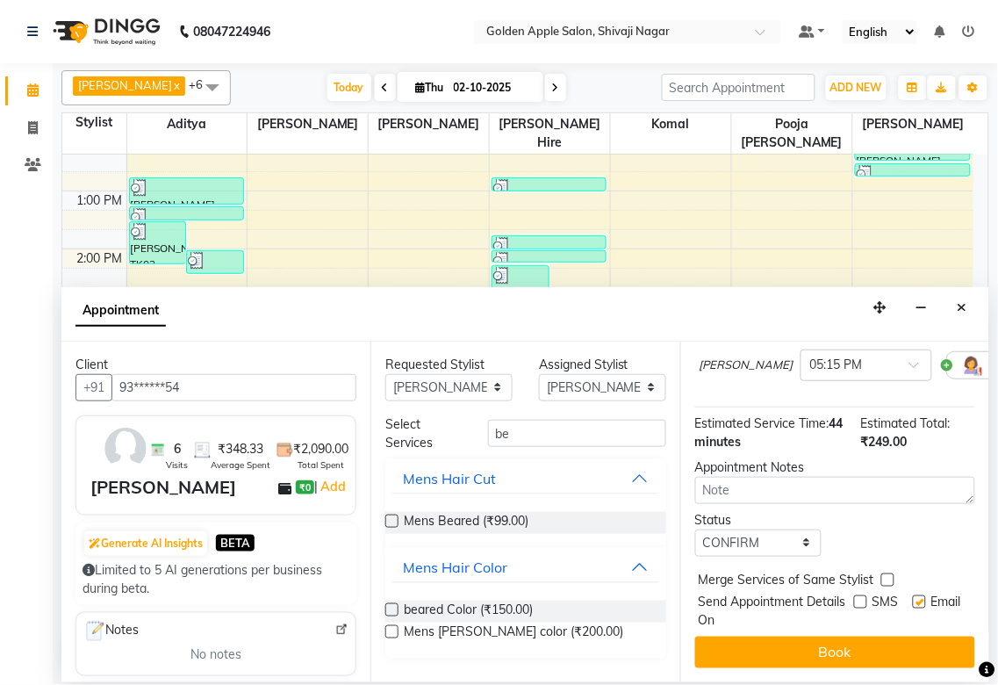
checkbox input "false"
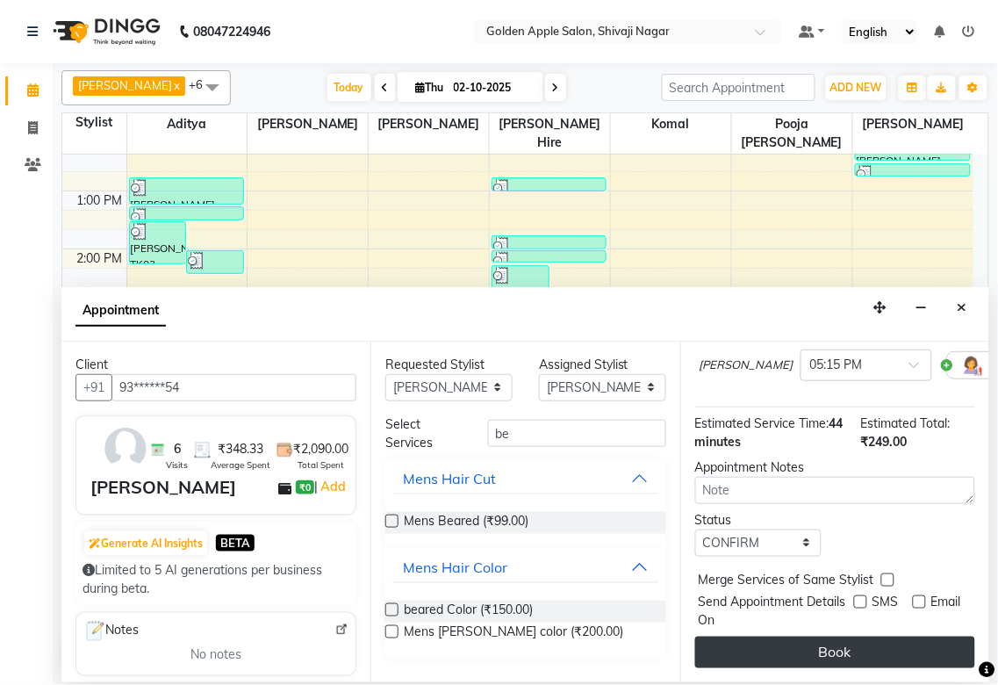
click at [884, 636] on button "Book" at bounding box center [835, 652] width 280 height 32
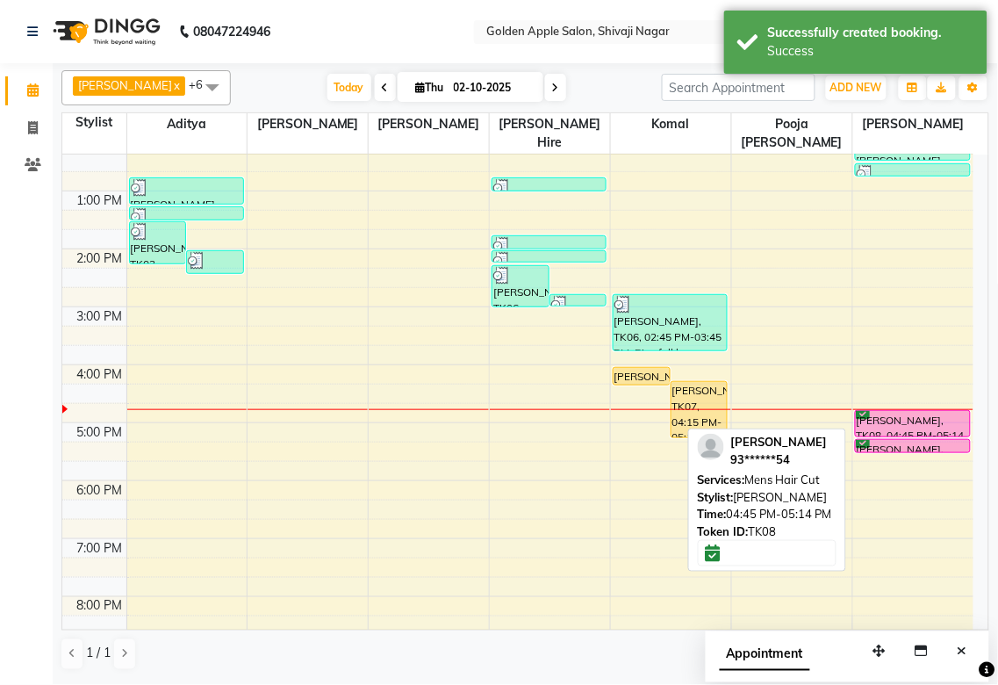
click at [881, 424] on div "[PERSON_NAME], TK08, 04:45 PM-05:14 PM, Mens Hair Cut" at bounding box center [913, 423] width 114 height 25
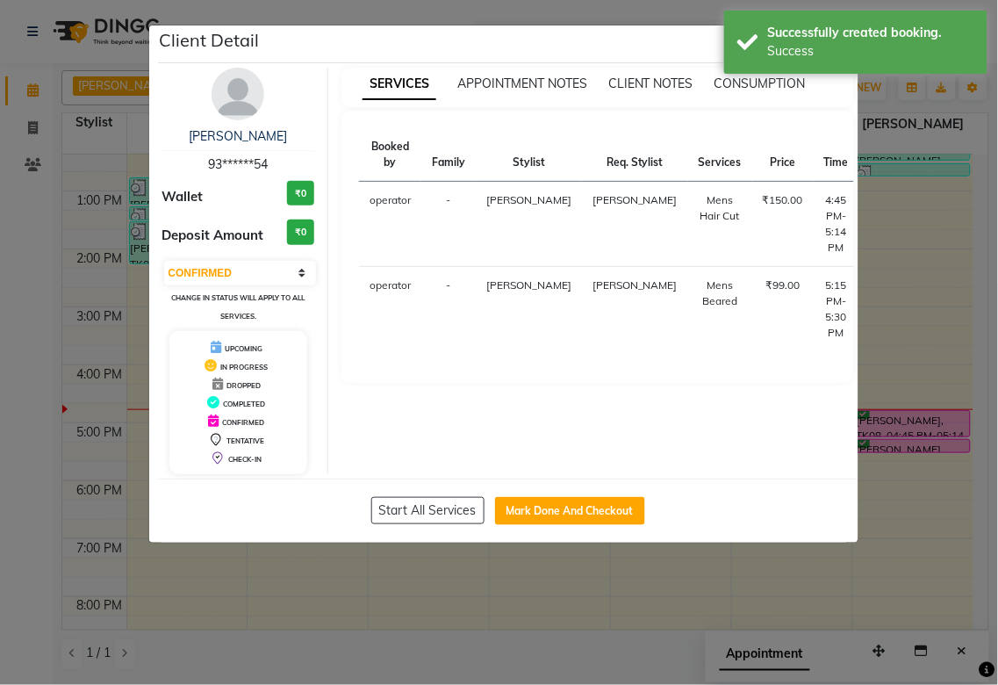
click at [926, 205] on button "START" at bounding box center [944, 205] width 36 height 22
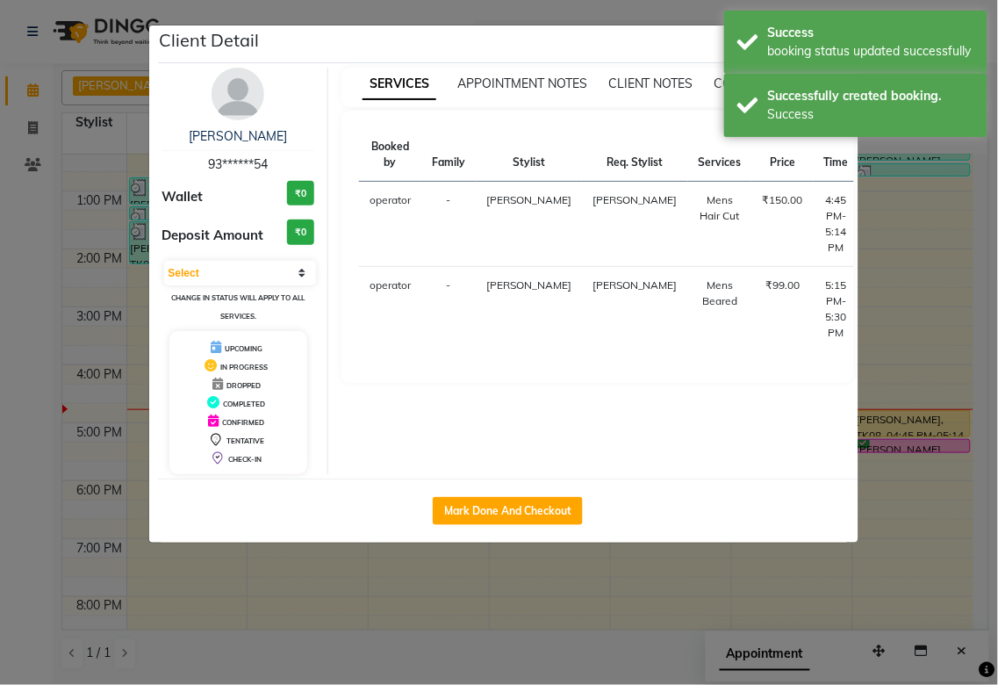
click at [950, 288] on button "START" at bounding box center [968, 290] width 36 height 22
select select "1"
click at [881, 267] on ngb-modal-window "Client Detail [PERSON_NAME] 93******54 Wallet ₹0 Deposit Amount ₹0 Select IN SE…" at bounding box center [499, 342] width 998 height 685
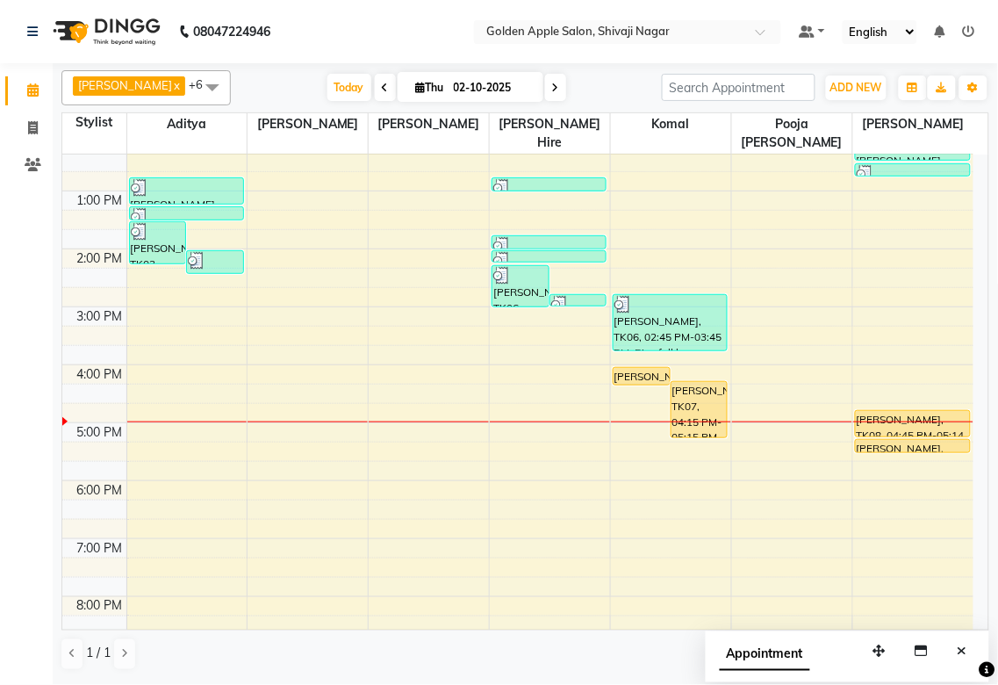
click at [163, 426] on div "9:00 AM 10:00 AM 11:00 AM 12:00 PM 1:00 PM 2:00 PM 3:00 PM 4:00 PM 5:00 PM 6:00…" at bounding box center [517, 336] width 911 height 752
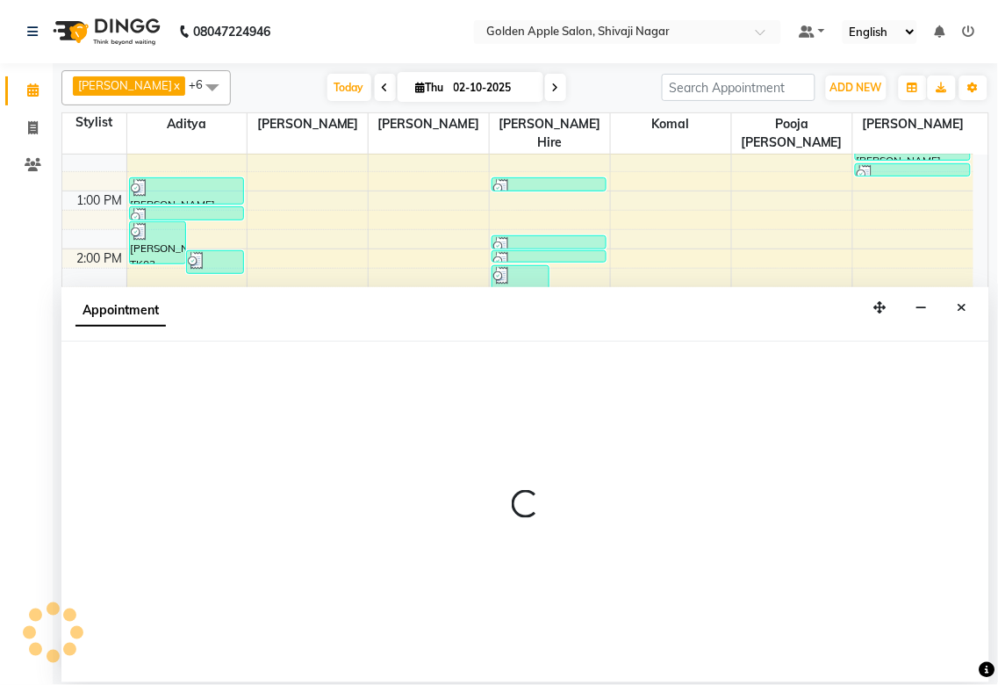
select select "54411"
select select "1020"
select select "tentative"
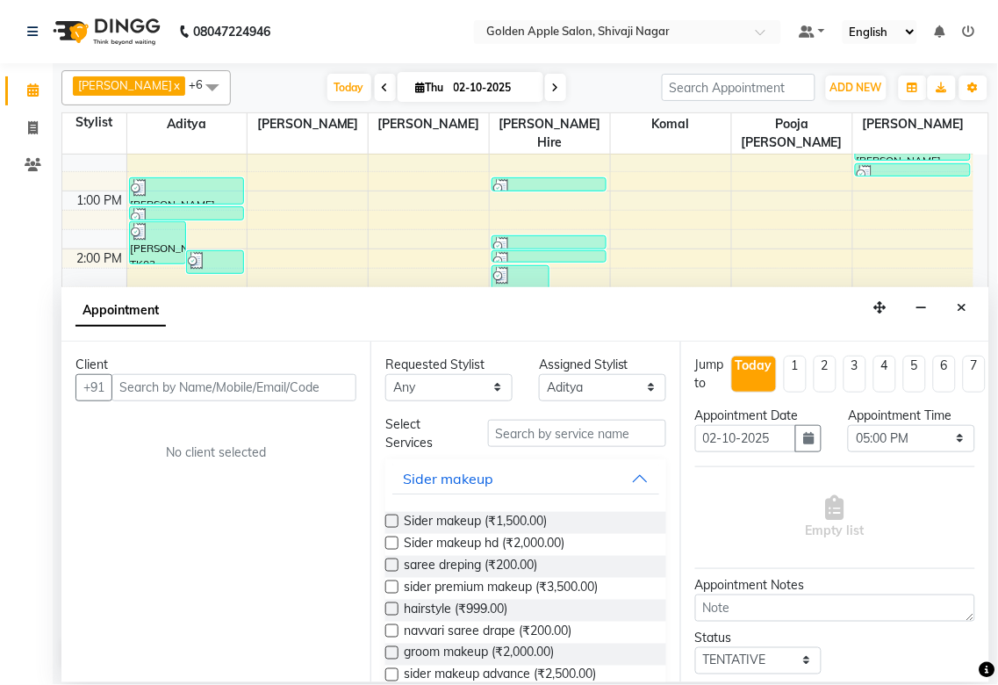
click at [196, 384] on input "text" at bounding box center [233, 387] width 245 height 27
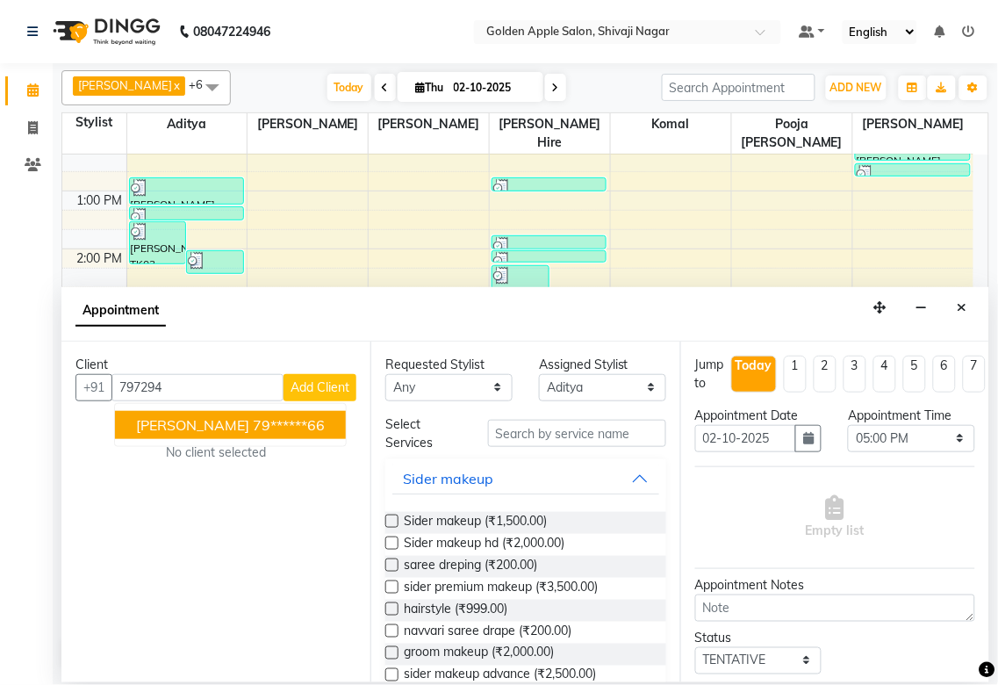
click at [197, 427] on span "[PERSON_NAME]" at bounding box center [192, 425] width 113 height 18
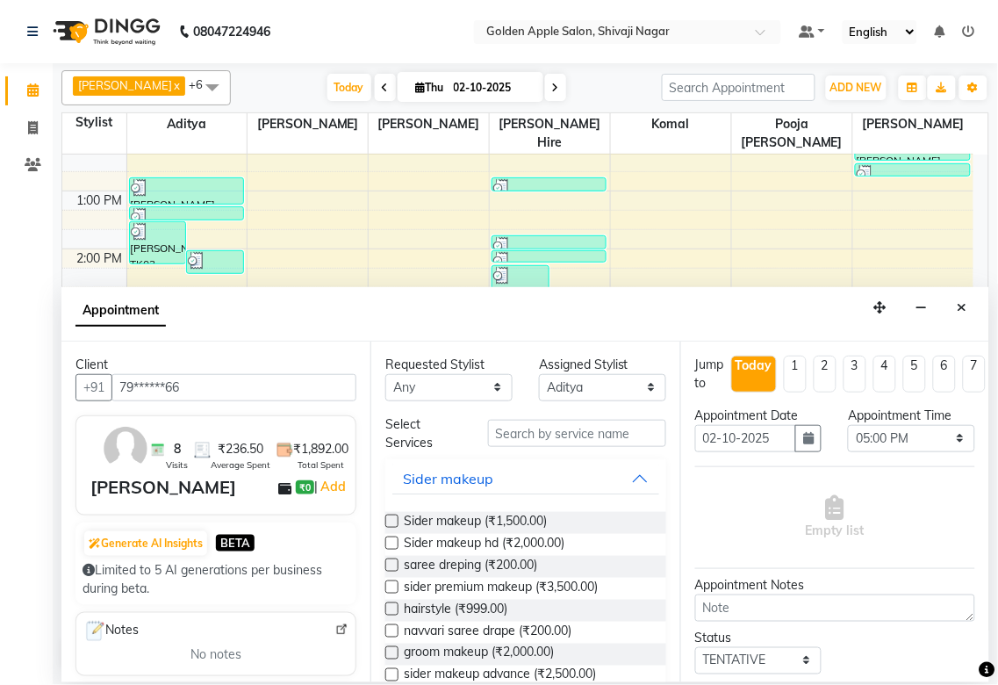
type input "79******66"
click at [487, 391] on select "Any [PERSON_NAME] ashwini [PERSON_NAME] Hire [PERSON_NAME] operator pooja [PERS…" at bounding box center [448, 387] width 127 height 27
select select "54411"
click at [385, 374] on select "Any [PERSON_NAME] ashwini [PERSON_NAME] Hire [PERSON_NAME] operator pooja [PERS…" at bounding box center [448, 387] width 127 height 27
click at [535, 443] on input "text" at bounding box center [577, 433] width 178 height 27
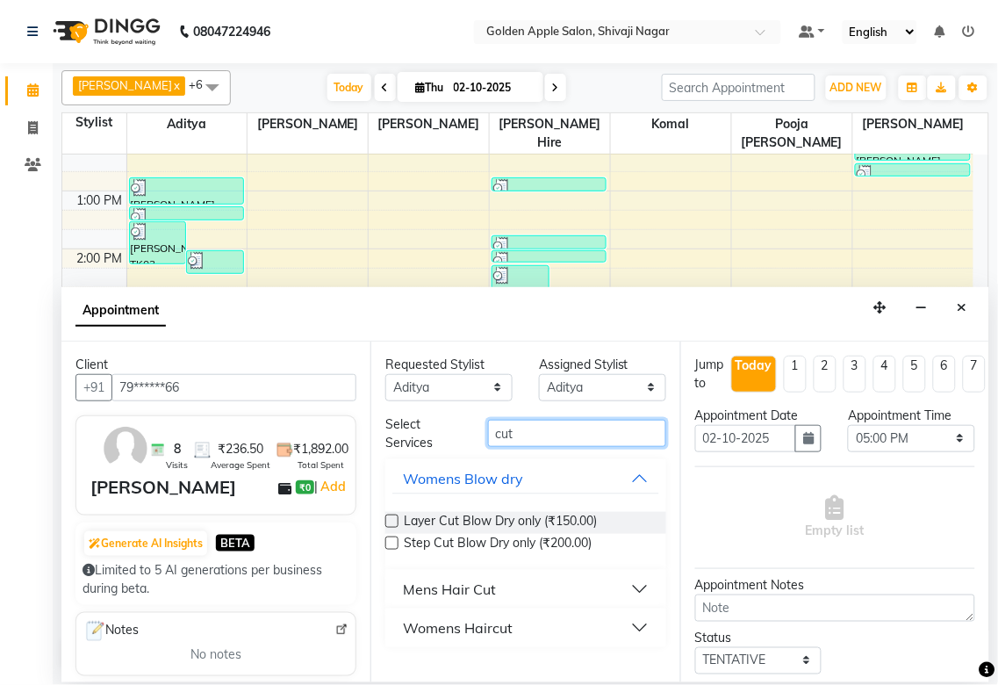
type input "cut"
click at [437, 578] on div "Mens Hair Cut" at bounding box center [449, 588] width 93 height 21
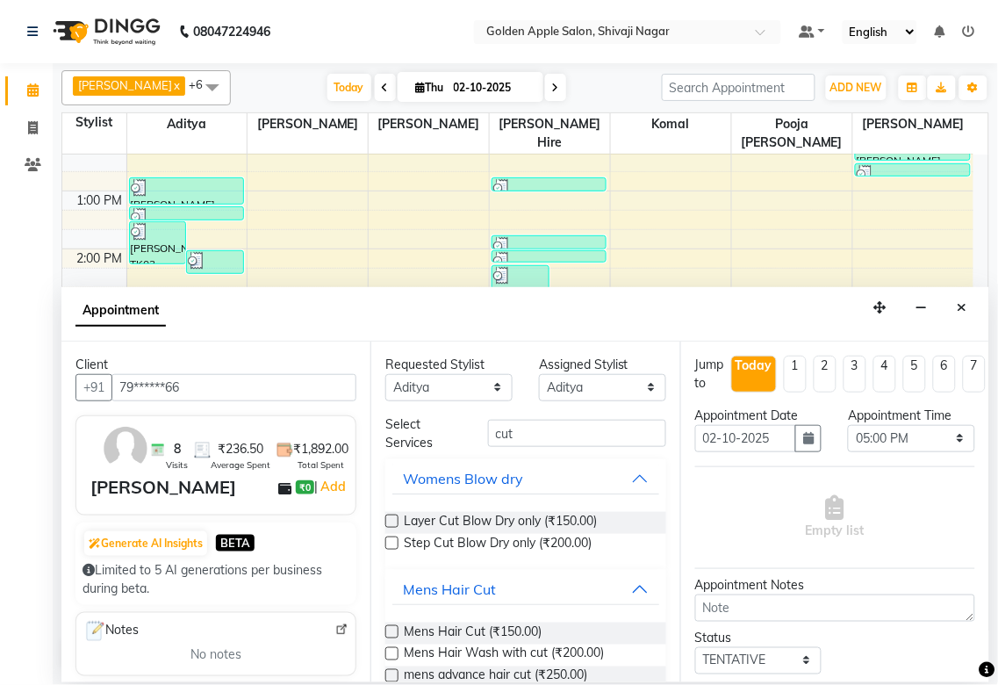
click at [391, 630] on label at bounding box center [391, 631] width 13 height 13
click at [391, 630] on input "checkbox" at bounding box center [390, 633] width 11 height 11
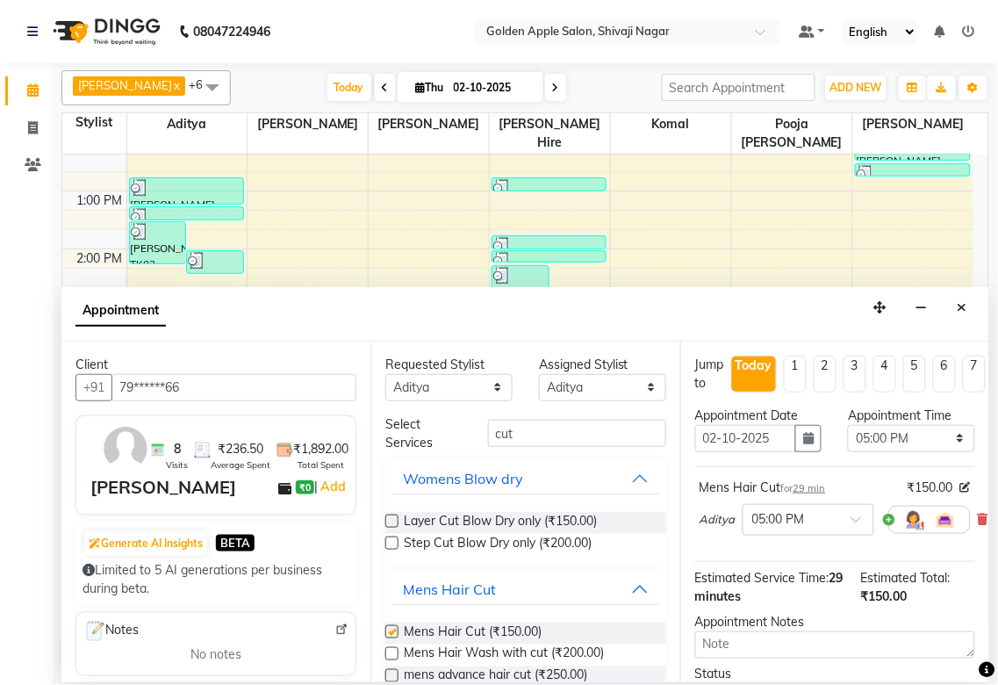
checkbox input "false"
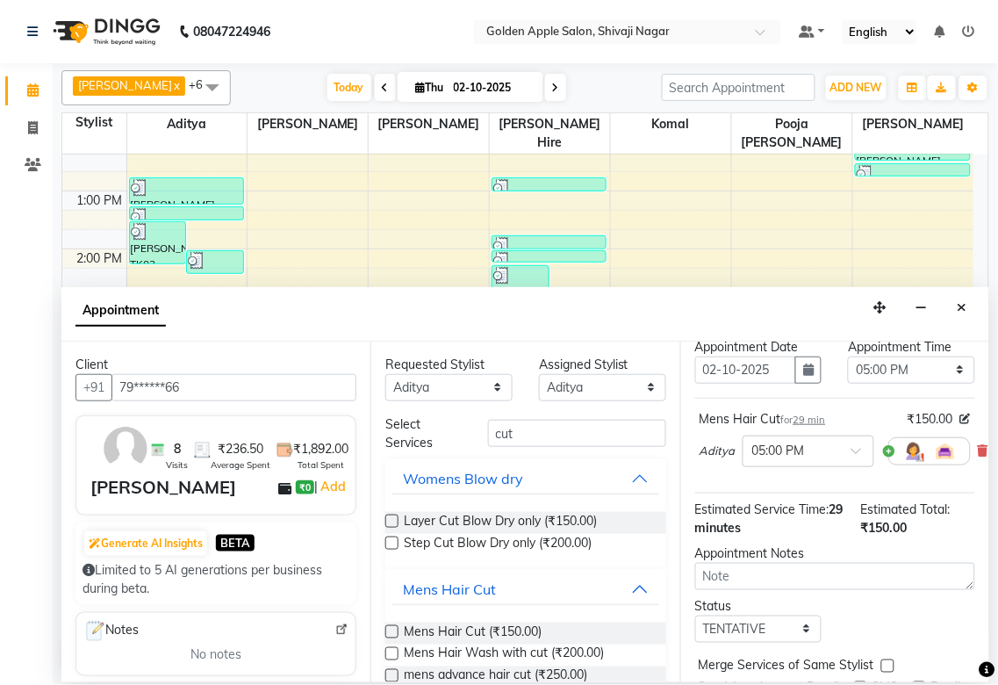
scroll to position [169, 0]
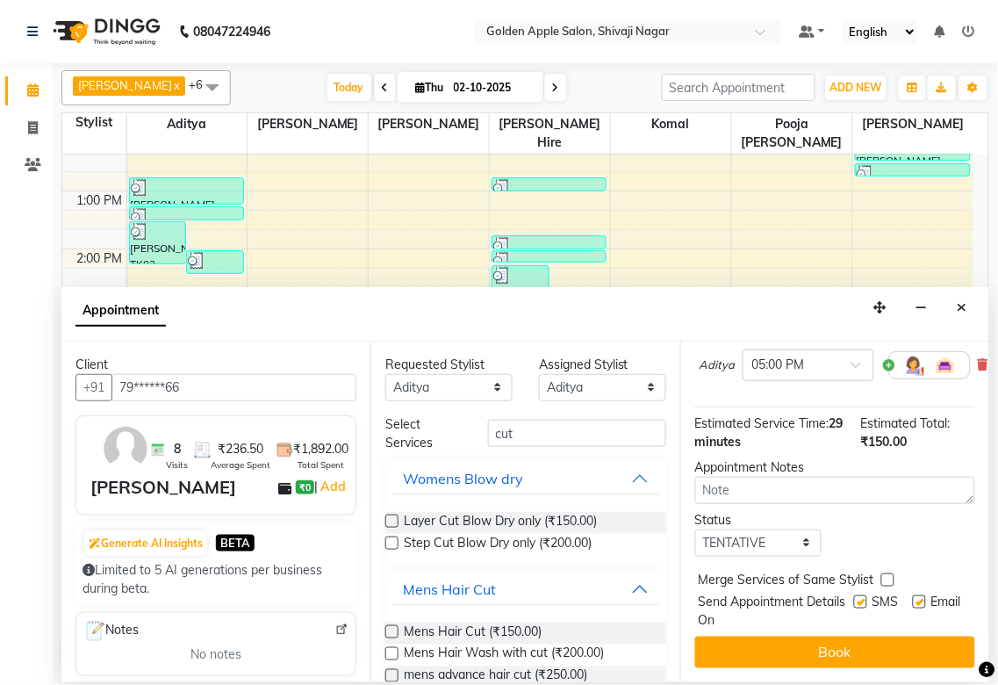
click at [778, 545] on div "Jump to [DATE] 1 2 3 4 5 6 7 8 Weeks Appointment Date [DATE] Appointment Time S…" at bounding box center [834, 511] width 309 height 341
click at [778, 529] on select "Select TENTATIVE CONFIRM CHECK-IN UPCOMING" at bounding box center [758, 542] width 127 height 27
select select "confirm booking"
click at [695, 529] on select "Select TENTATIVE CONFIRM CHECK-IN UPCOMING" at bounding box center [758, 542] width 127 height 27
click at [854, 595] on label at bounding box center [860, 601] width 13 height 13
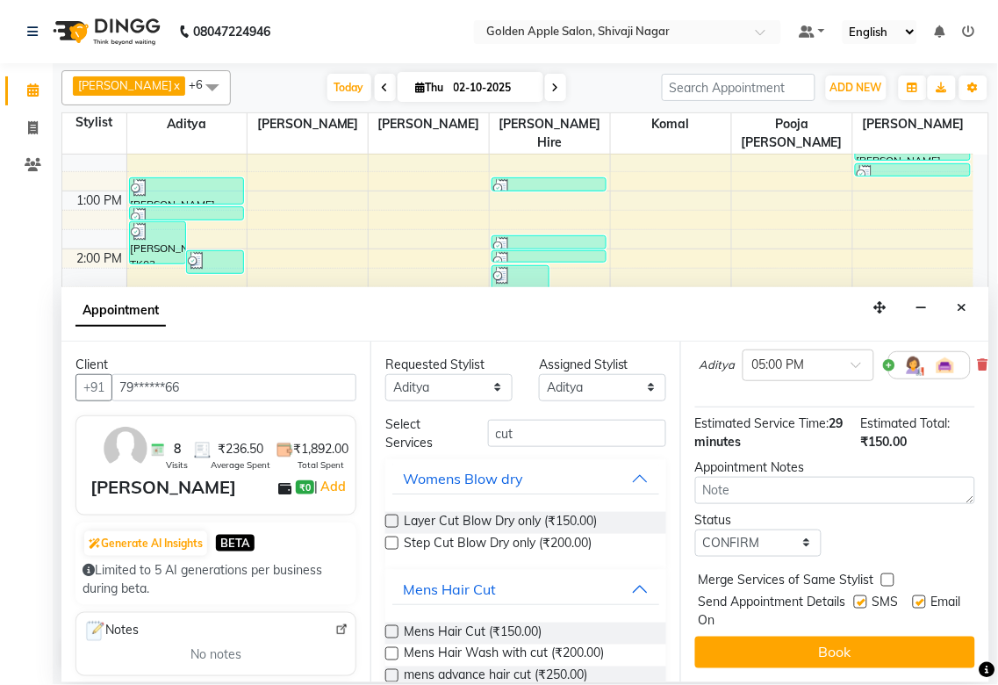
click at [854, 598] on input "checkbox" at bounding box center [859, 603] width 11 height 11
checkbox input "false"
click at [913, 595] on label at bounding box center [919, 601] width 13 height 13
click at [913, 598] on input "checkbox" at bounding box center [918, 603] width 11 height 11
checkbox input "false"
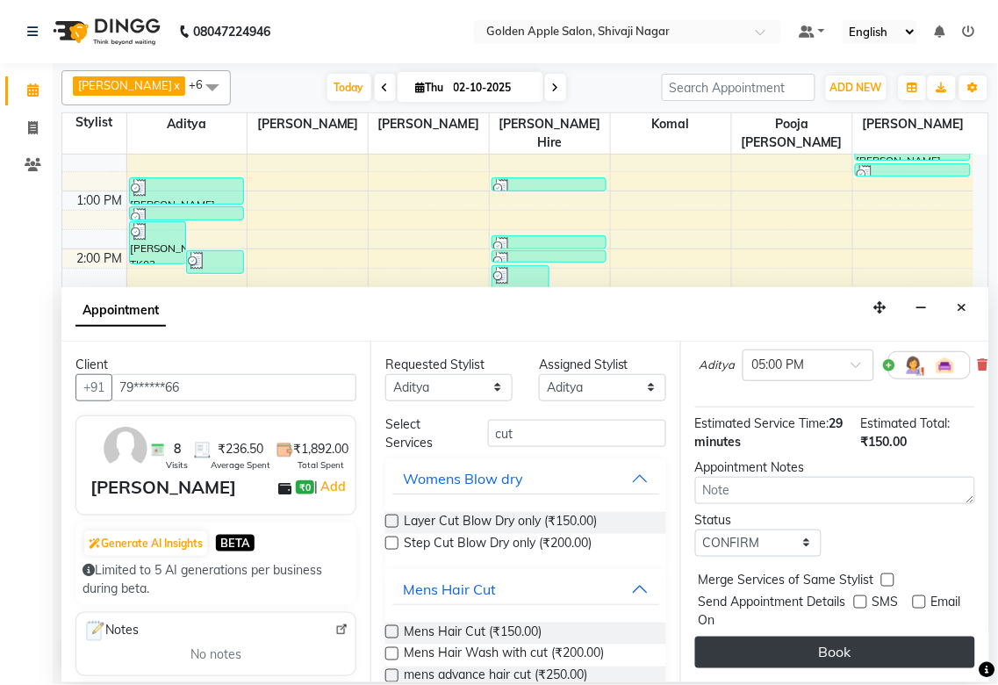
click at [889, 636] on button "Book" at bounding box center [835, 652] width 280 height 32
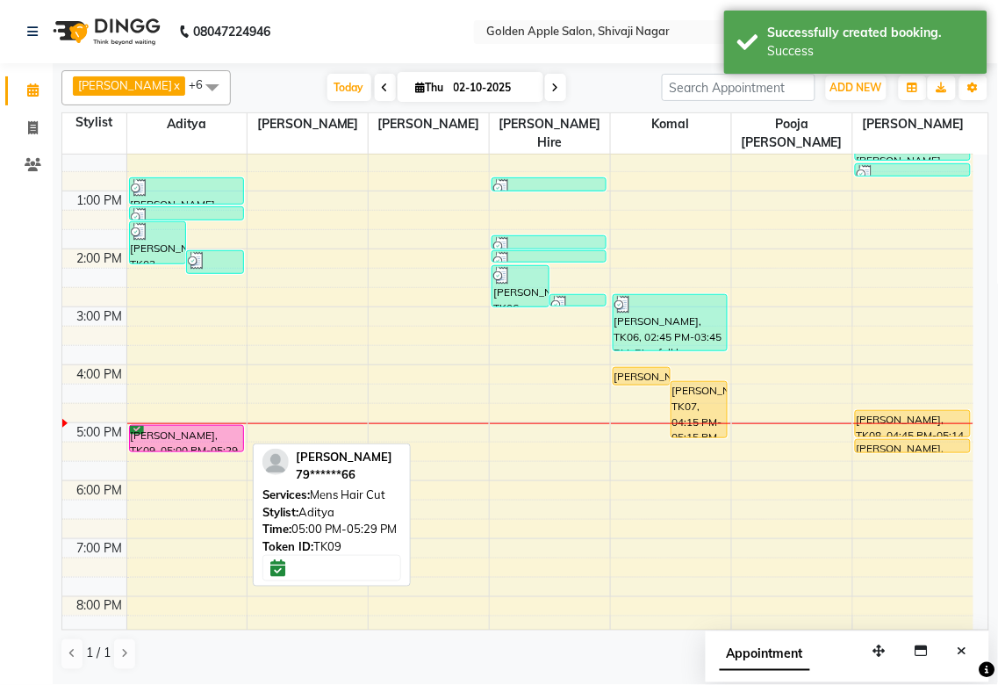
click at [153, 433] on div "[PERSON_NAME], TK09, 05:00 PM-05:29 PM, Mens Hair Cut" at bounding box center [186, 438] width 113 height 25
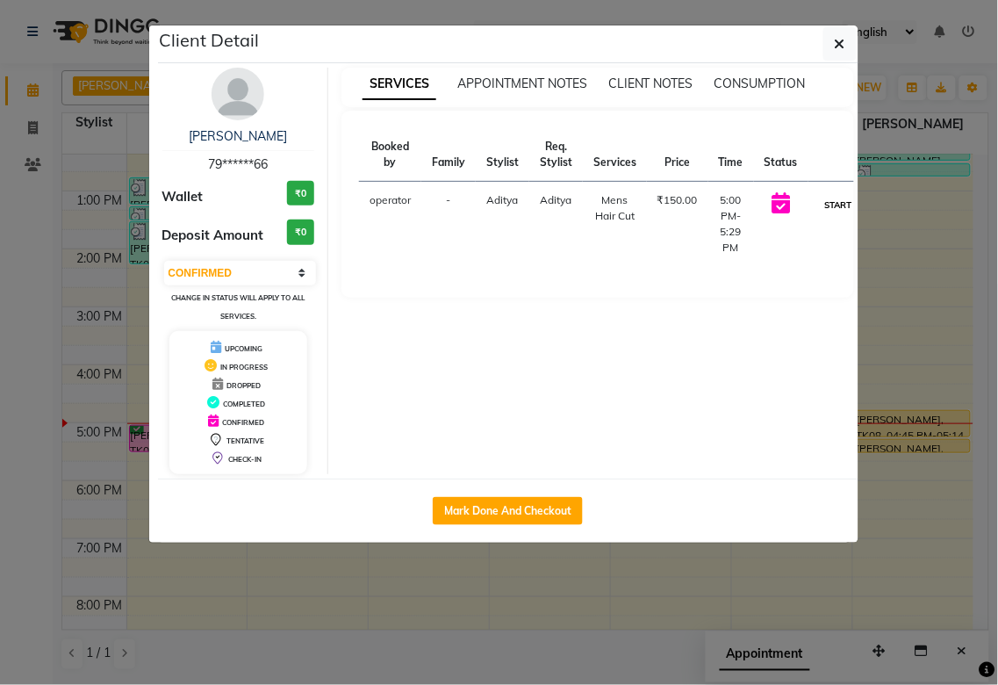
click at [836, 204] on button "START" at bounding box center [839, 205] width 36 height 22
select select "1"
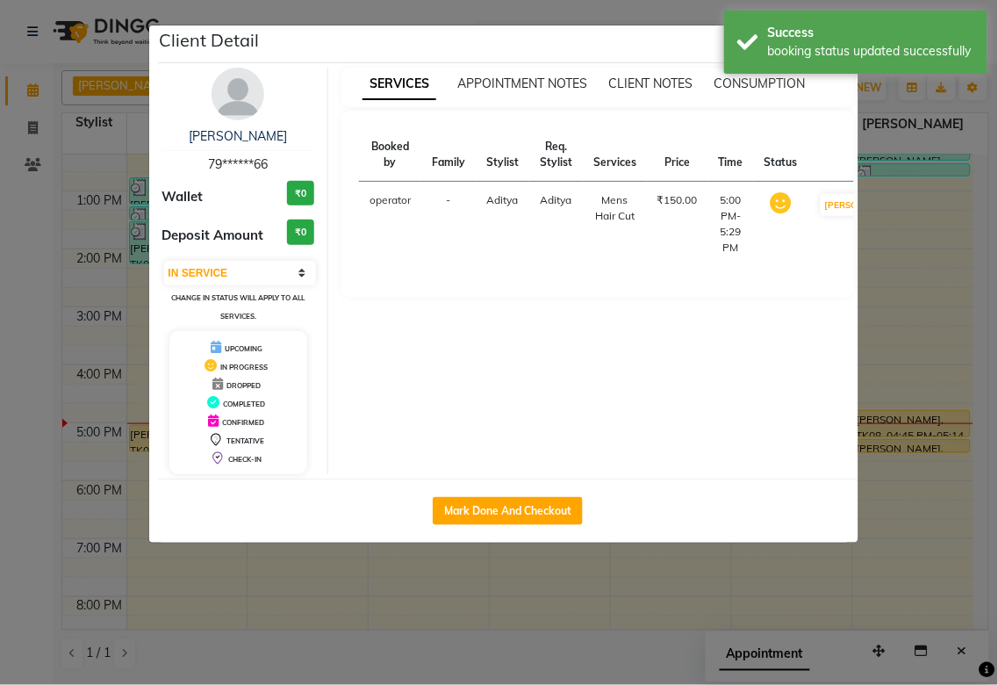
click at [896, 334] on ngb-modal-window "Client Detail [PERSON_NAME] 79******66 Wallet ₹0 Deposit Amount ₹0 Select IN SE…" at bounding box center [499, 342] width 998 height 685
